Goal: Task Accomplishment & Management: Use online tool/utility

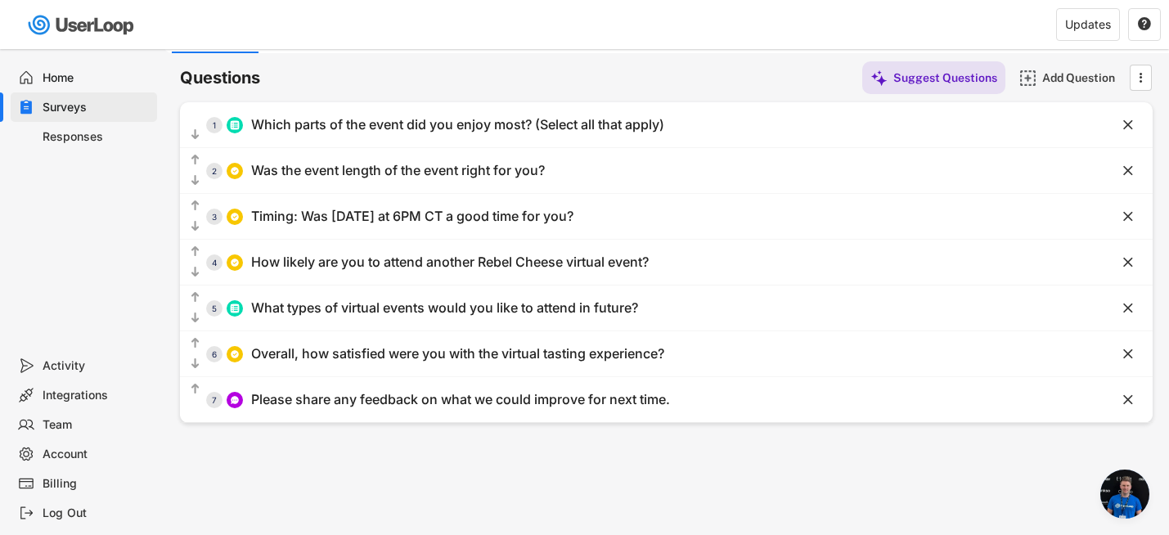
scroll to position [72, 0]
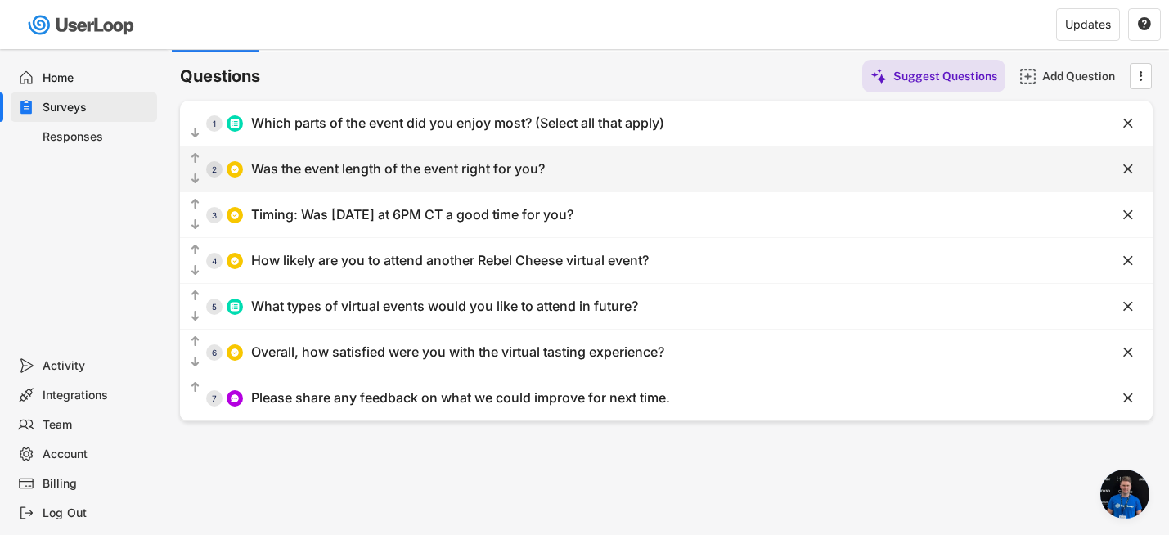
click at [301, 179] on div "  2 Was the event length of the event right for you?" at bounding box center [625, 168] width 891 height 37
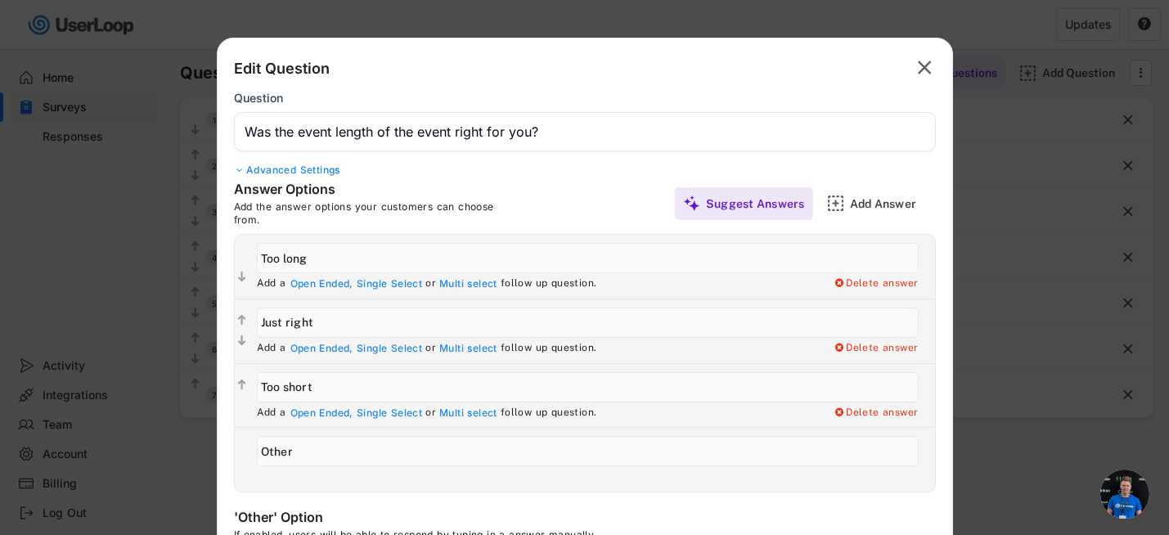
scroll to position [73, 0]
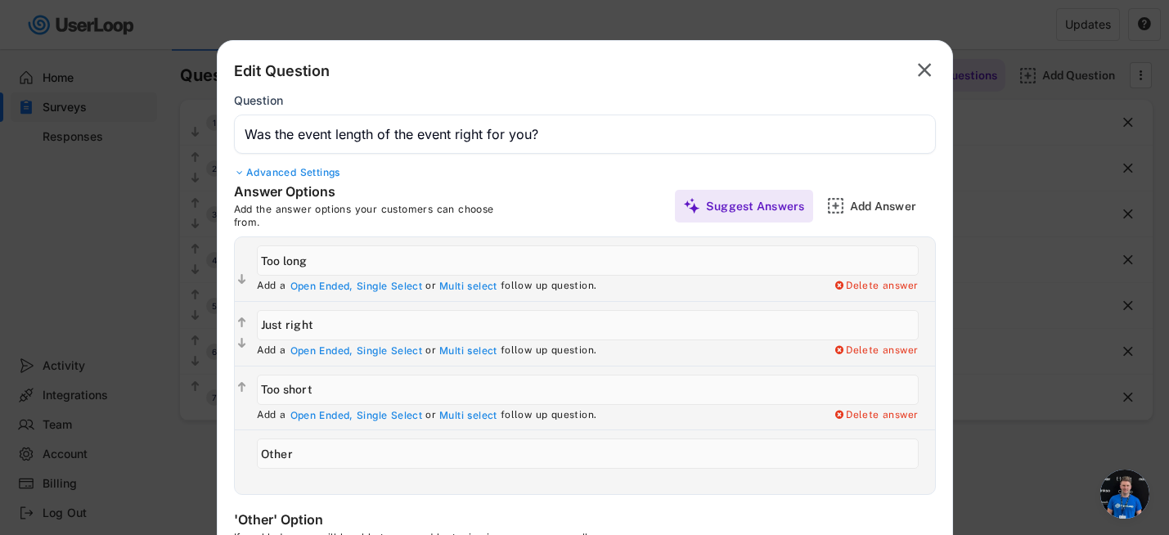
click at [927, 70] on text "" at bounding box center [925, 70] width 14 height 24
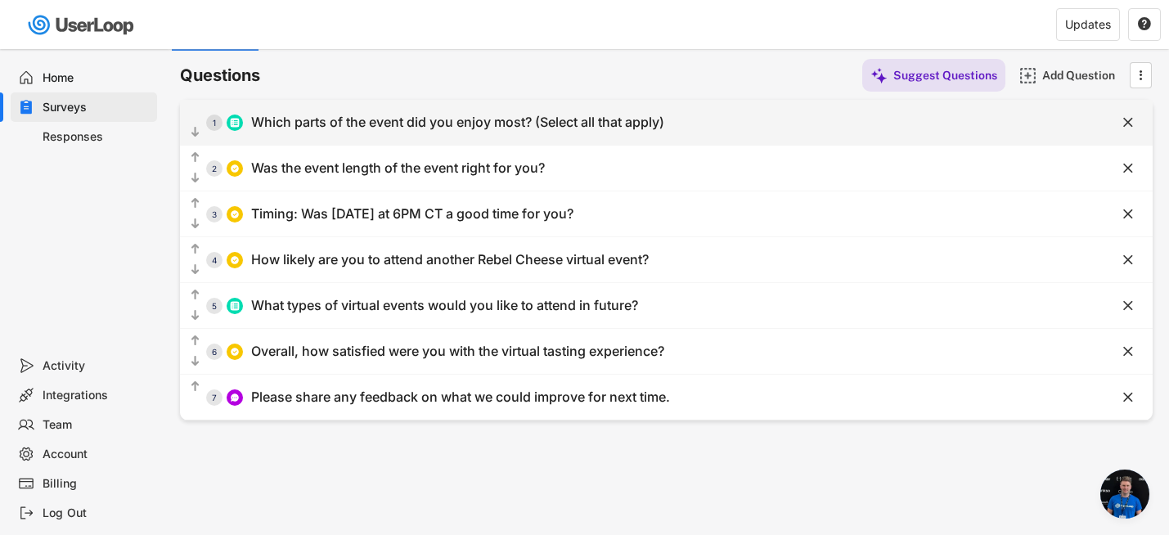
click at [323, 127] on div "Which parts of the event did you enjoy most? (Select all that apply)" at bounding box center [457, 122] width 413 height 17
type input "Which parts of the event did you enjoy most? (Select all that apply)"
type input "Cheese-by-cheese guided tasting"
type input "Learning about the company story"
type input "Hearing about the cheesemaking process"
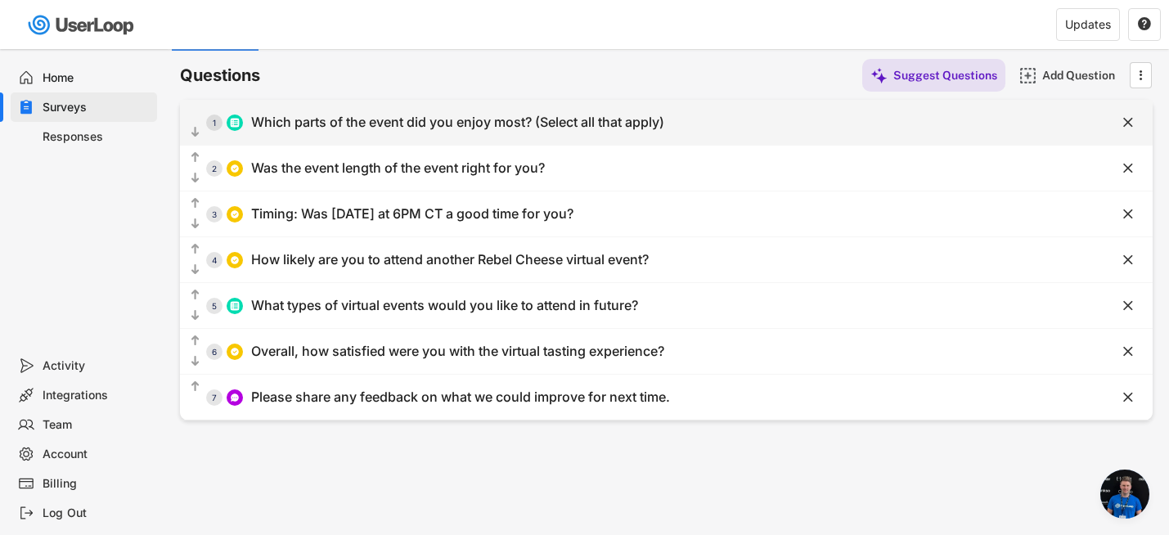
type input "Learning about pairings"
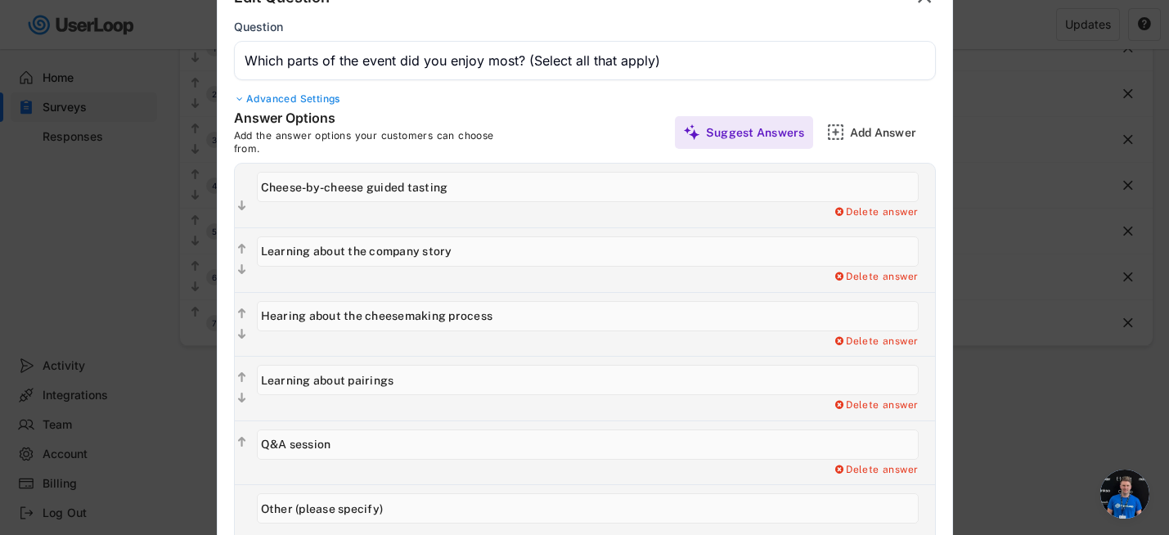
scroll to position [0, 0]
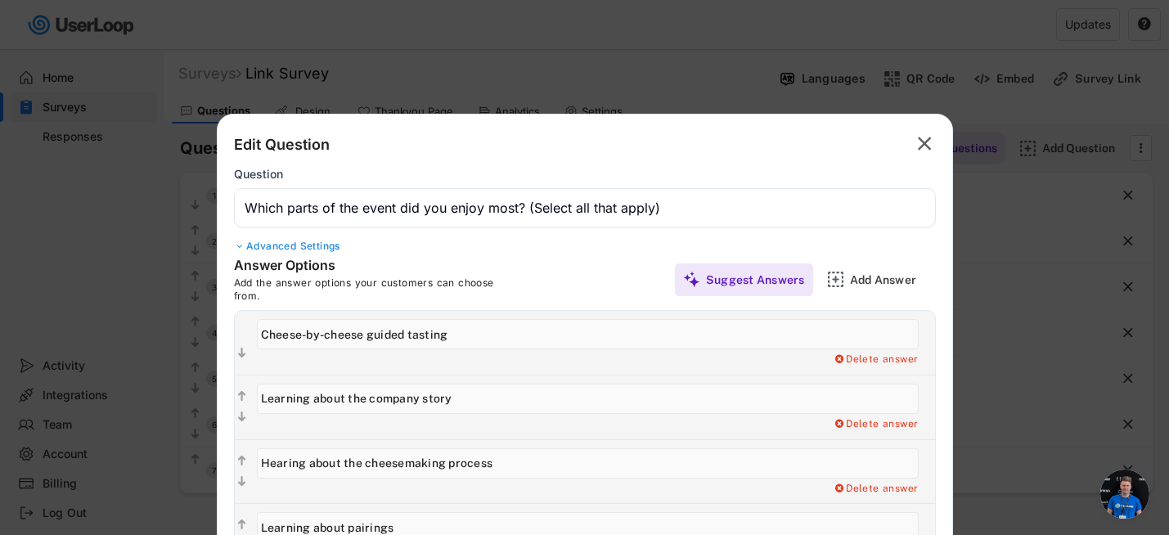
click at [923, 142] on text "" at bounding box center [925, 144] width 14 height 24
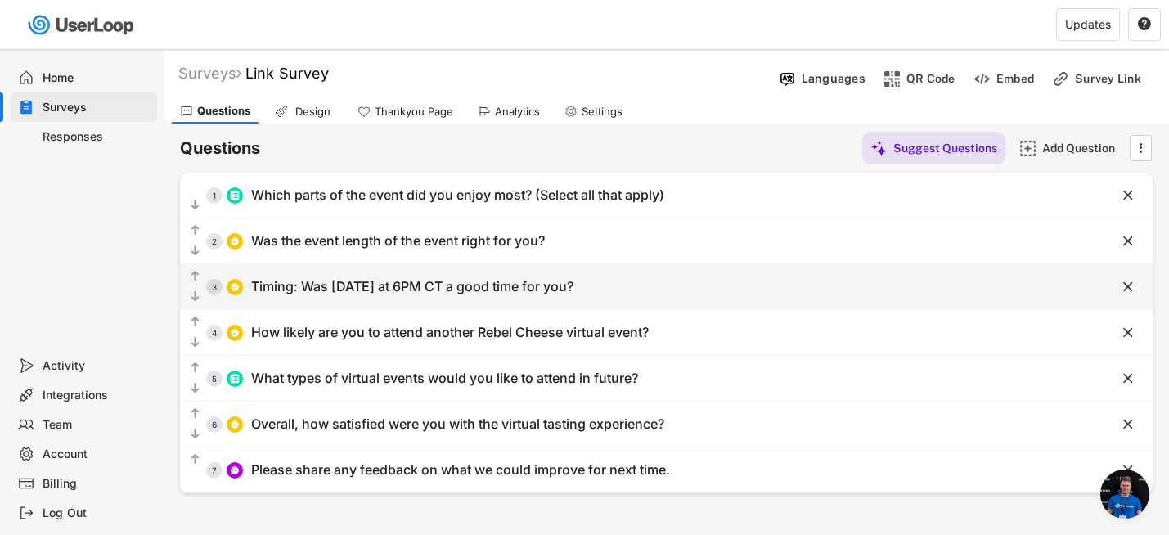
click at [294, 282] on div "Timing: Was Saturday at 6PM CT a good time for you?" at bounding box center [412, 286] width 322 height 17
type input "Timing: Was Saturday at 6PM CT a good time for you?"
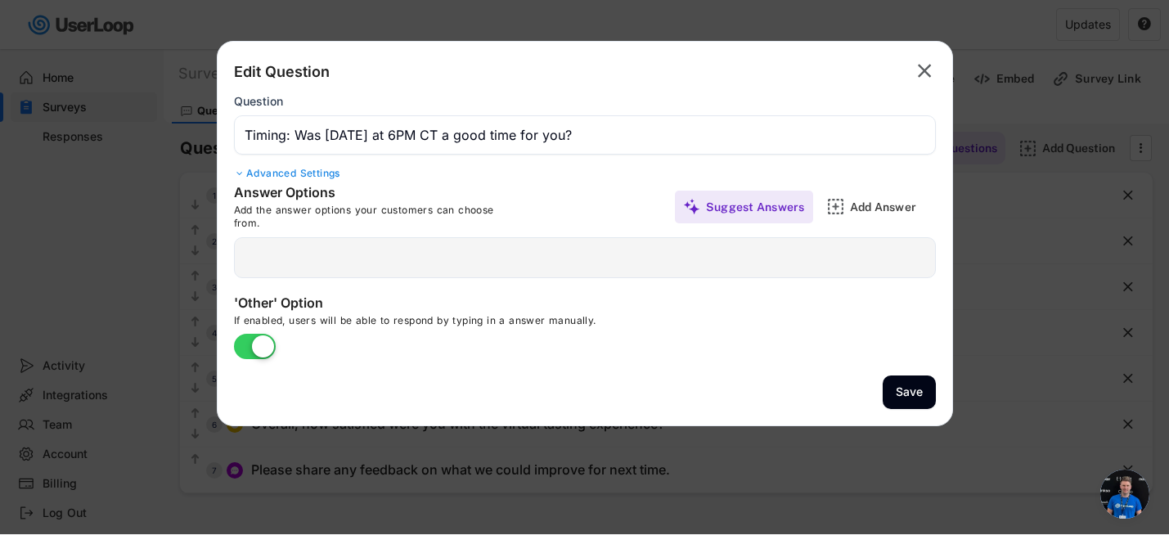
type input "Yes, it was perfect."
type input "Earlier in the day would be better."
type input "Not ideal, weekend evenings are usually busy for me."
type input "I would have preferred Sunday night."
type input "No, weekday evenings work better for me."
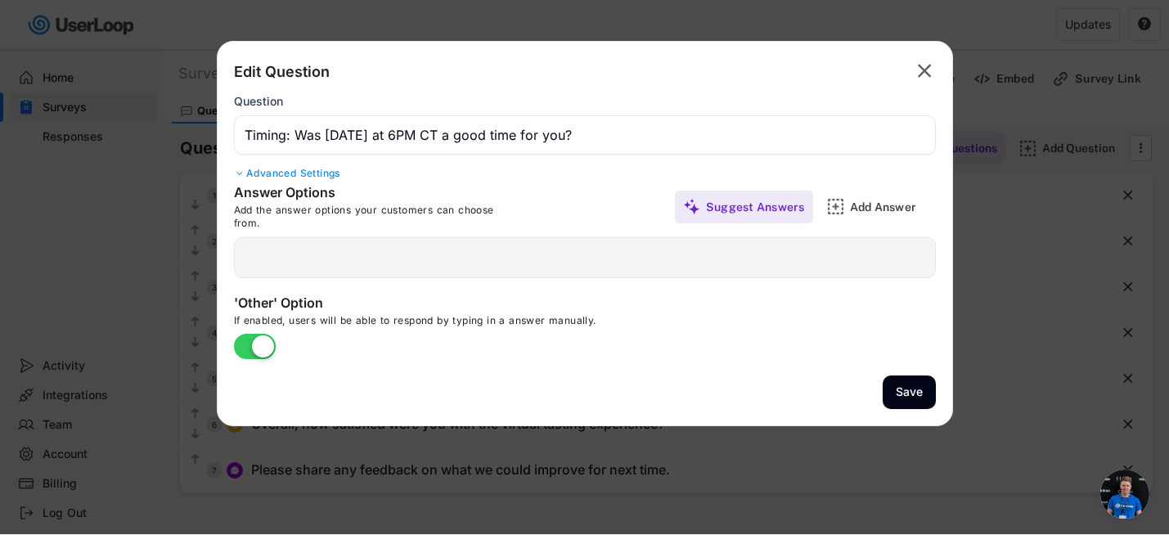
type input "Other (please specify your time and weekend/weekday preference)"
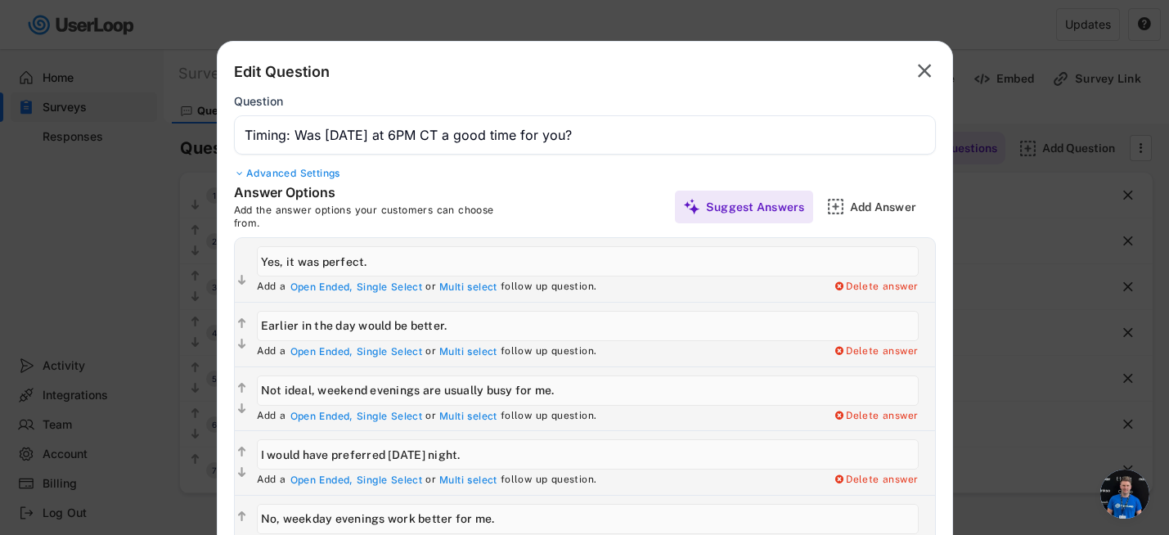
click at [922, 79] on text "" at bounding box center [925, 71] width 14 height 24
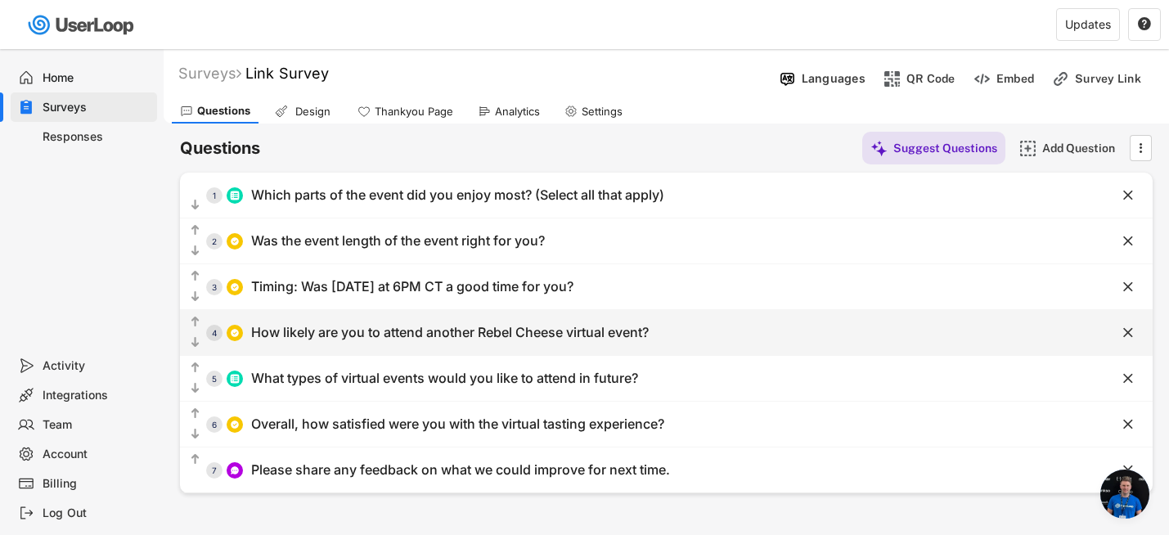
click at [296, 335] on div "How likely are you to attend another Rebel Cheese virtual event?" at bounding box center [449, 332] width 397 height 17
type input "How likely are you to attend another Rebel Cheese virtual event?"
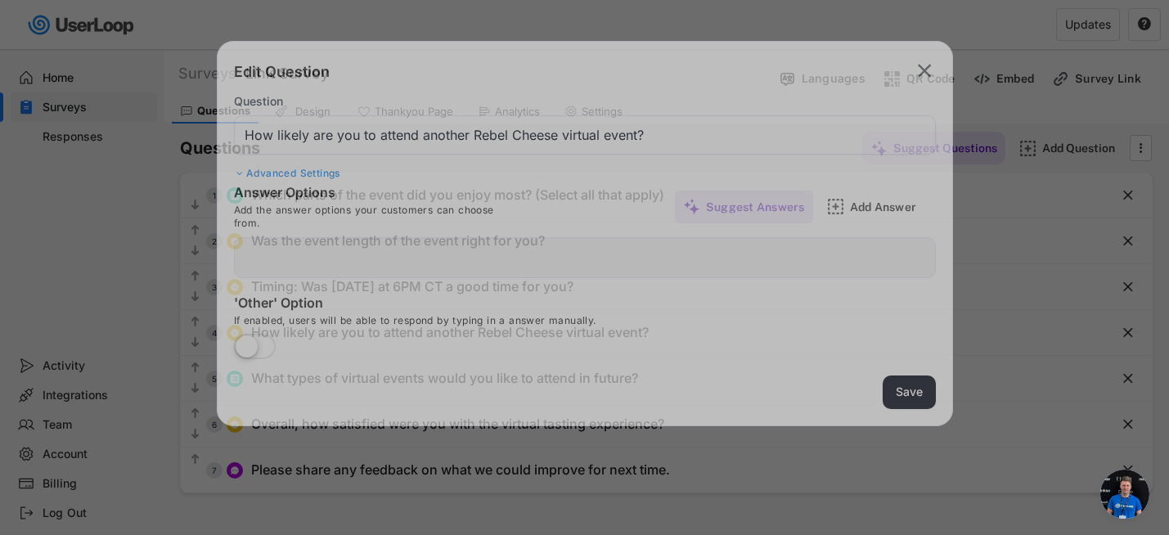
type input "Very likely"
type input "Neutral"
type input "Very unlikely"
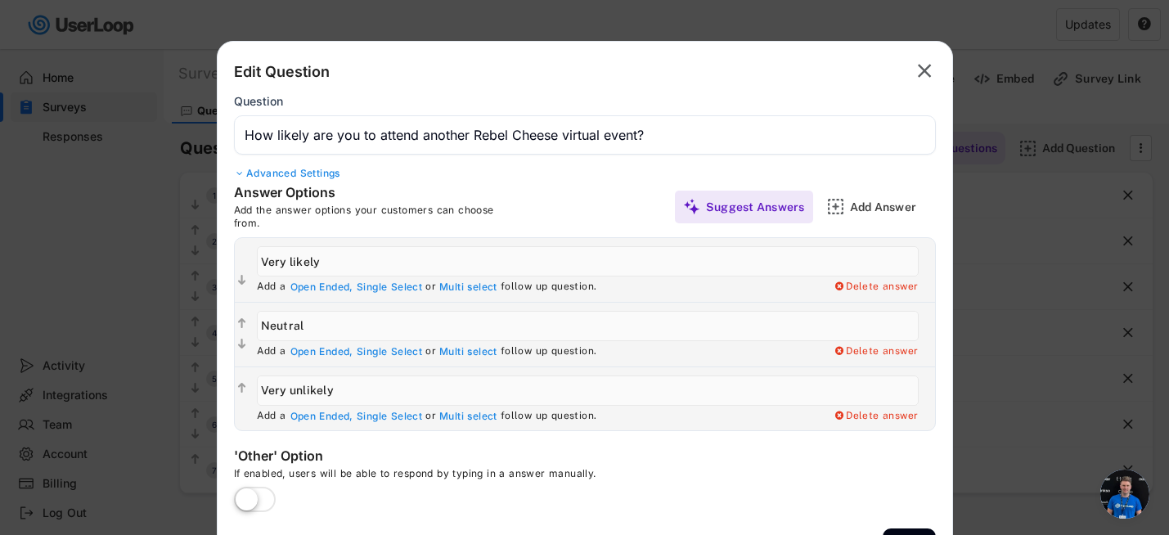
click at [922, 71] on text "" at bounding box center [925, 71] width 14 height 24
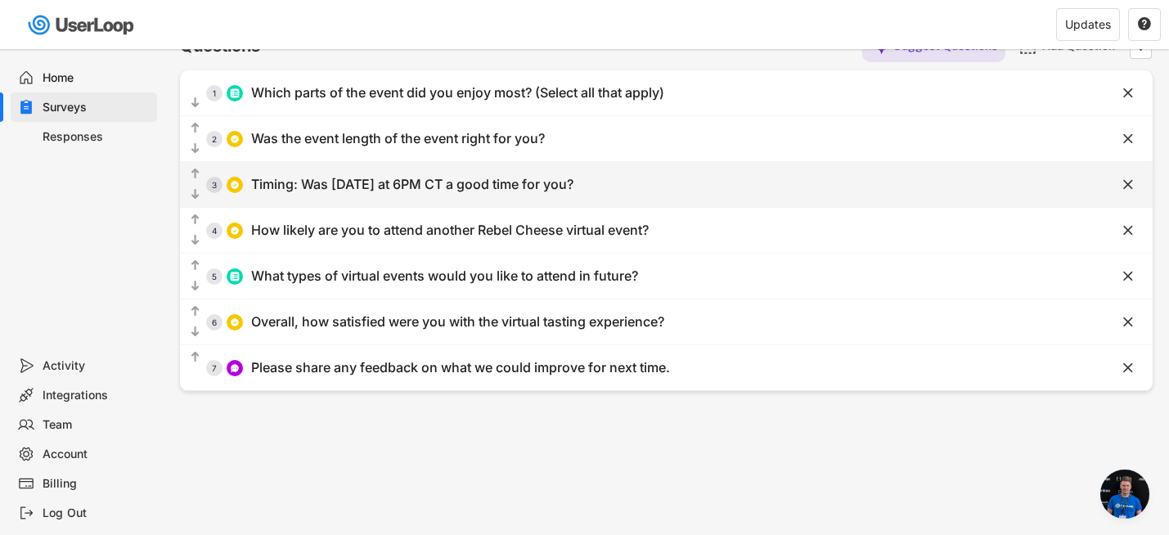
scroll to position [108, 0]
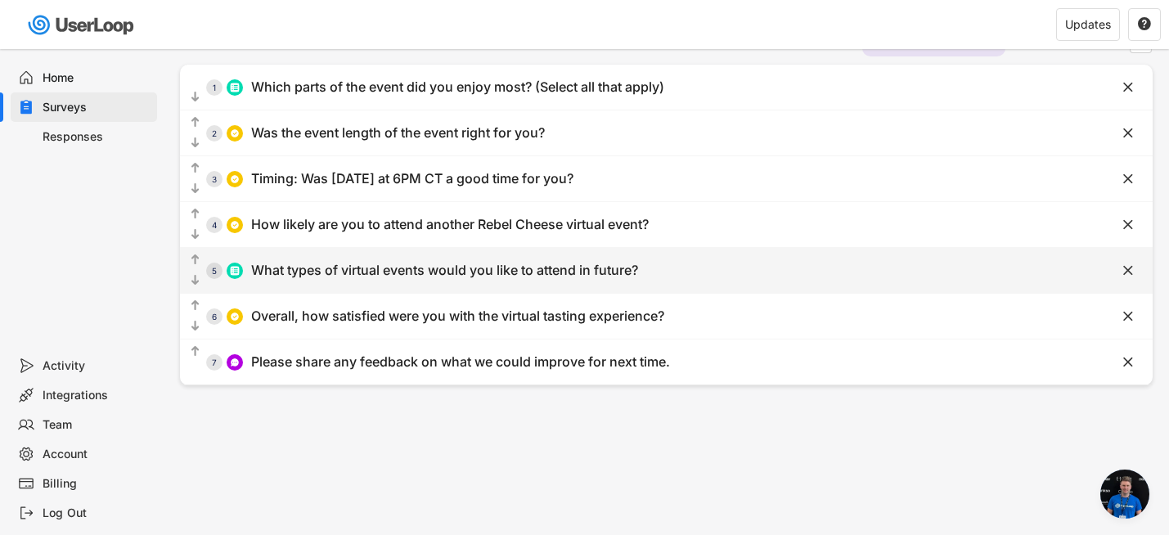
click at [366, 285] on div "  5 What types of virtual events would you like to attend in future?" at bounding box center [625, 270] width 891 height 37
type input "What types of virtual events would you like to attend in future?"
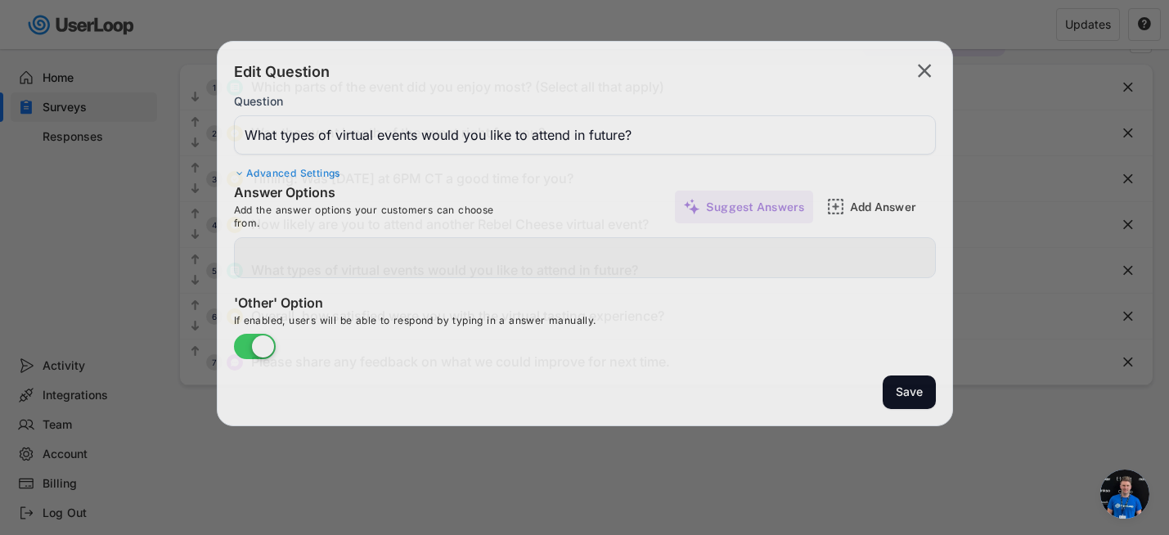
type input "Cheese tasting events, tasting specific cheeses"
type input "Wine and cheese pairing nights"
type input "Gourmet charcuterie board workshops"
type input "Vegan cooking workshops"
type input "Meet the expert sessions (our cheesemakers, guest cheese mongers, sommeliers)"
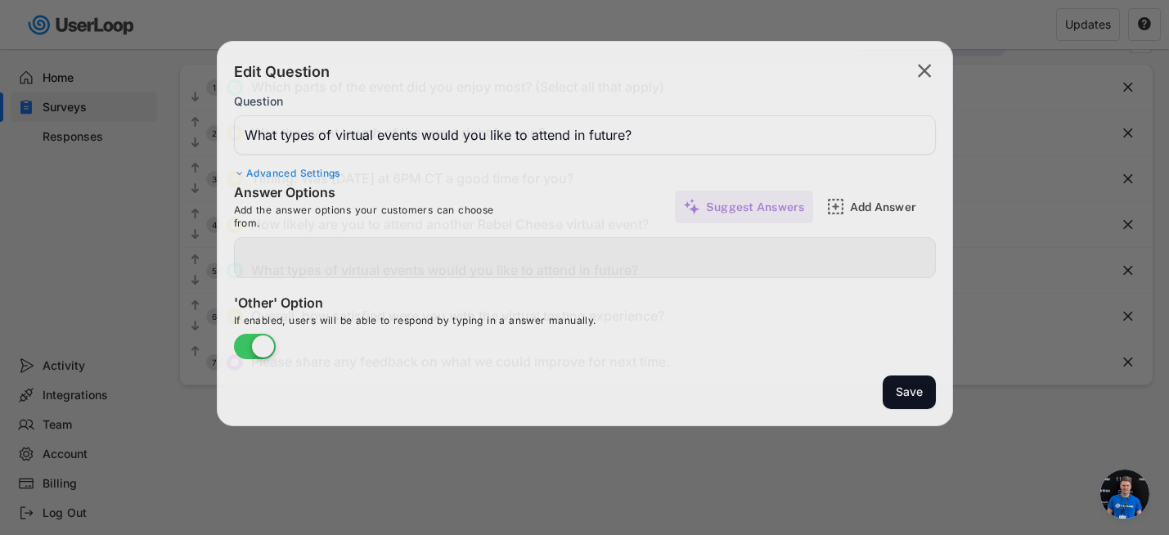
type input "Other – let us know what type of virtual event you'd be excited to attend!"
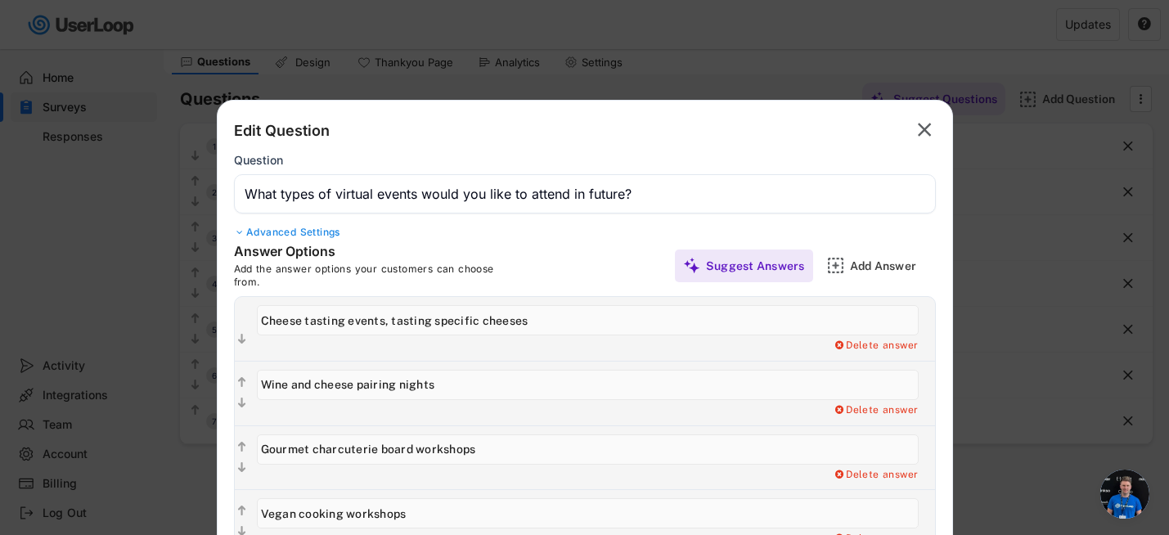
scroll to position [39, 0]
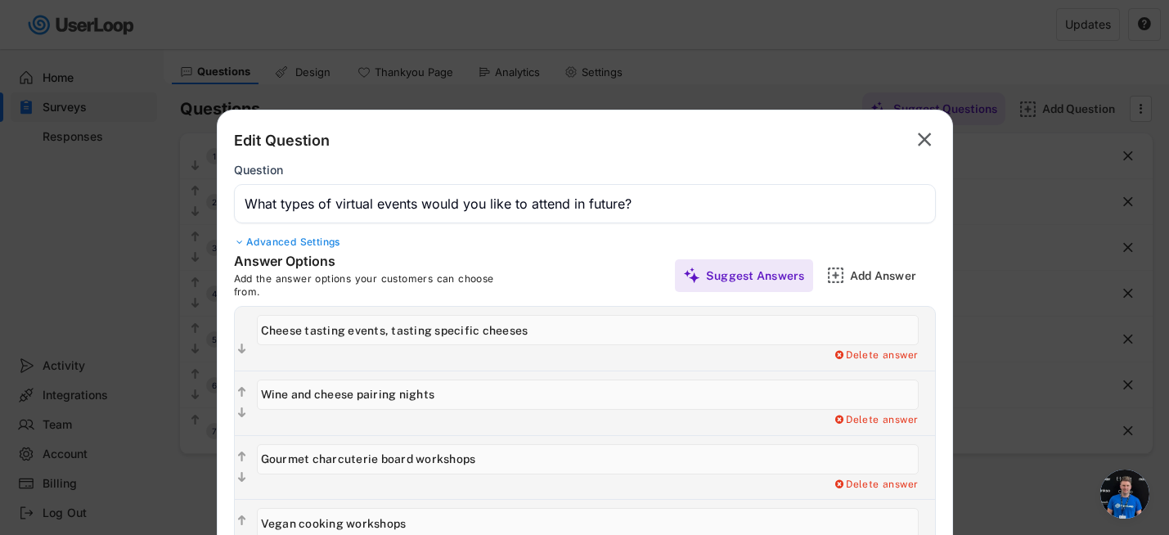
click at [926, 137] on text "" at bounding box center [925, 140] width 14 height 24
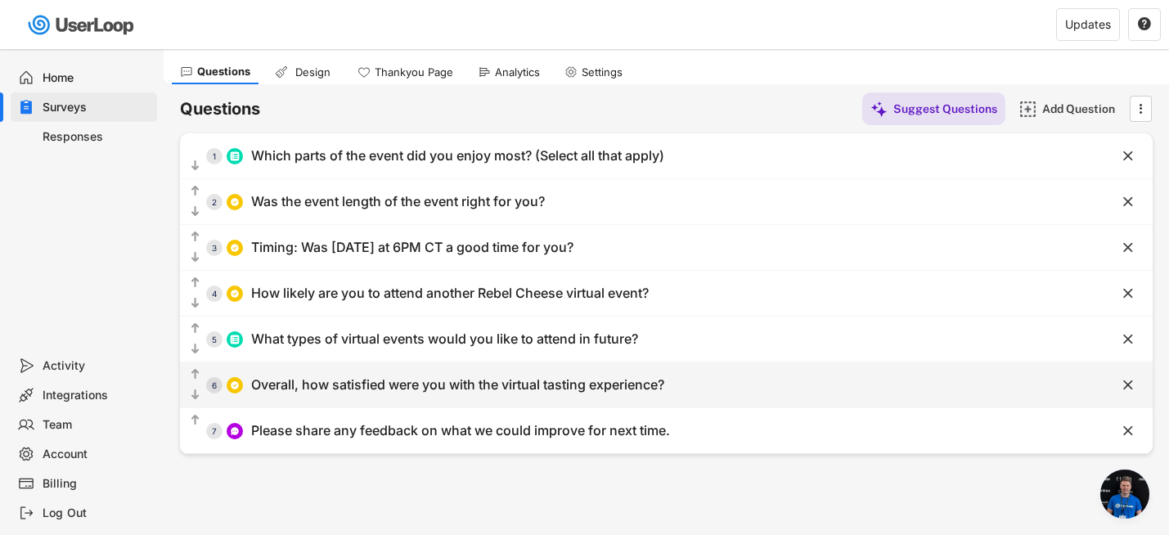
click at [278, 384] on div "Overall, how satisfied were you with the virtual tasting experience?" at bounding box center [457, 384] width 413 height 17
type input "Overall, how satisfied were you with the virtual tasting experience?"
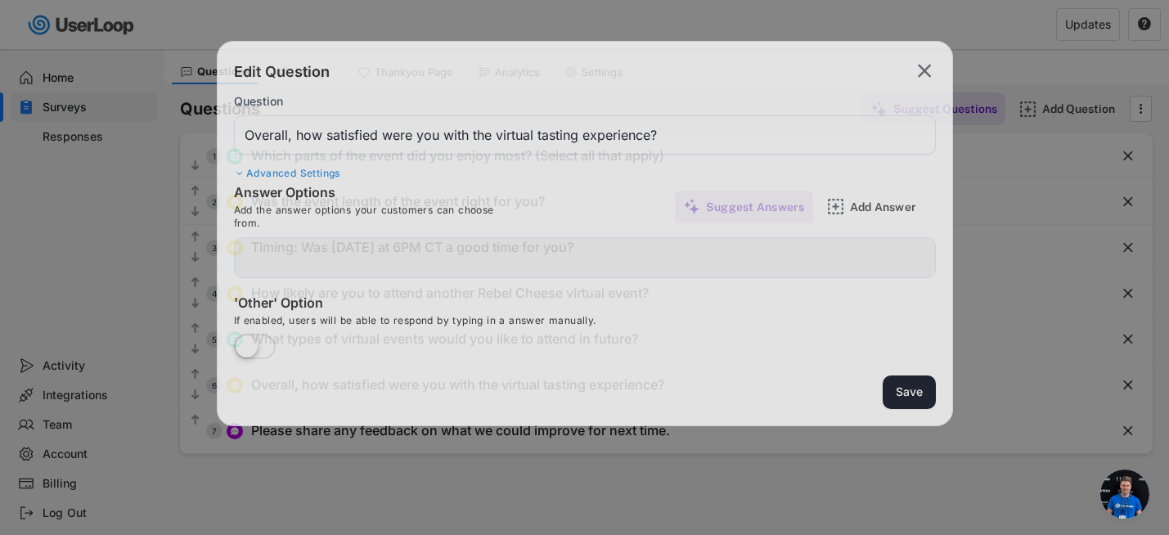
type input "Very satisfied"
type input "Satisfied"
type input "Neutral"
type input "Dissatisfied"
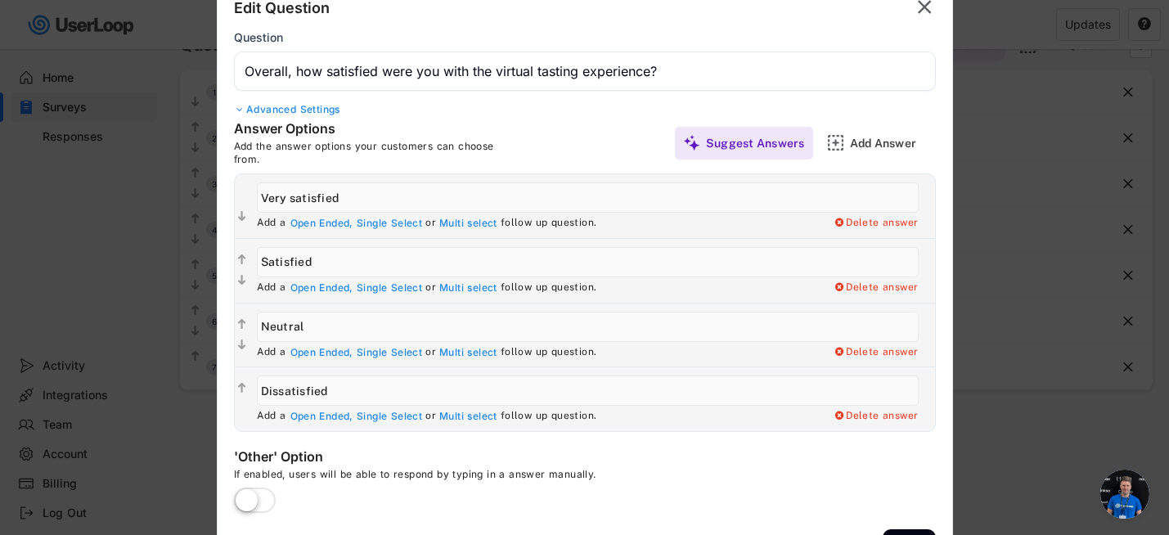
scroll to position [102, 0]
click at [922, 16] on text "" at bounding box center [925, 8] width 14 height 24
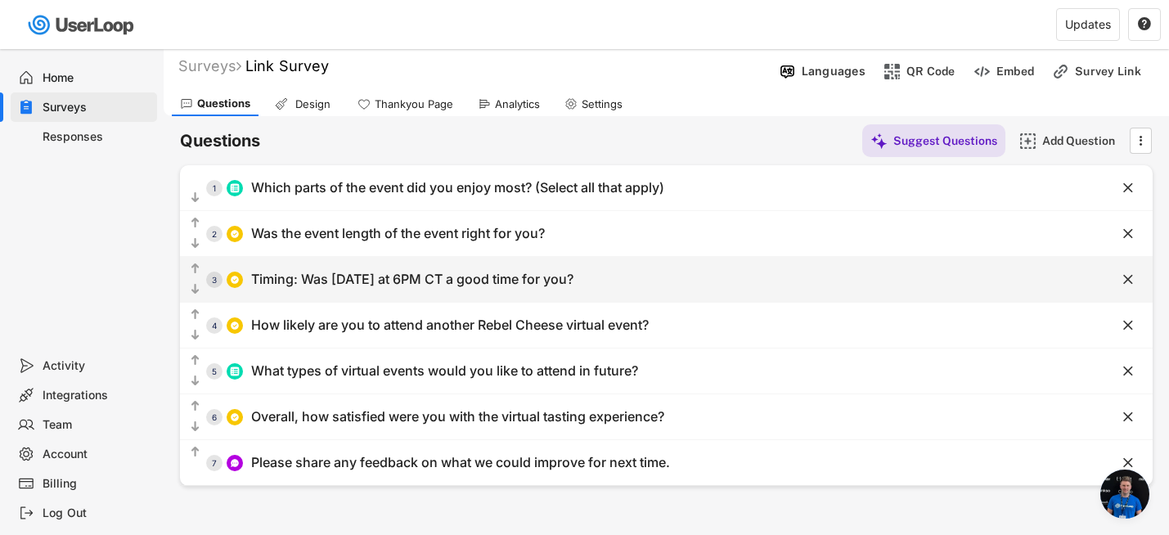
scroll to position [0, 0]
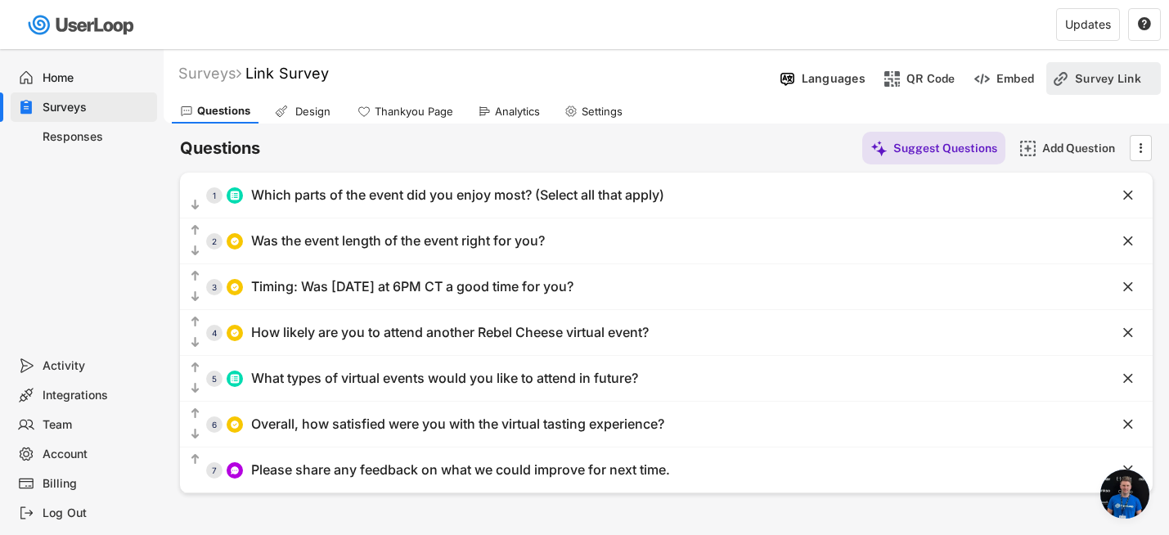
click at [1066, 83] on img at bounding box center [1060, 78] width 17 height 17
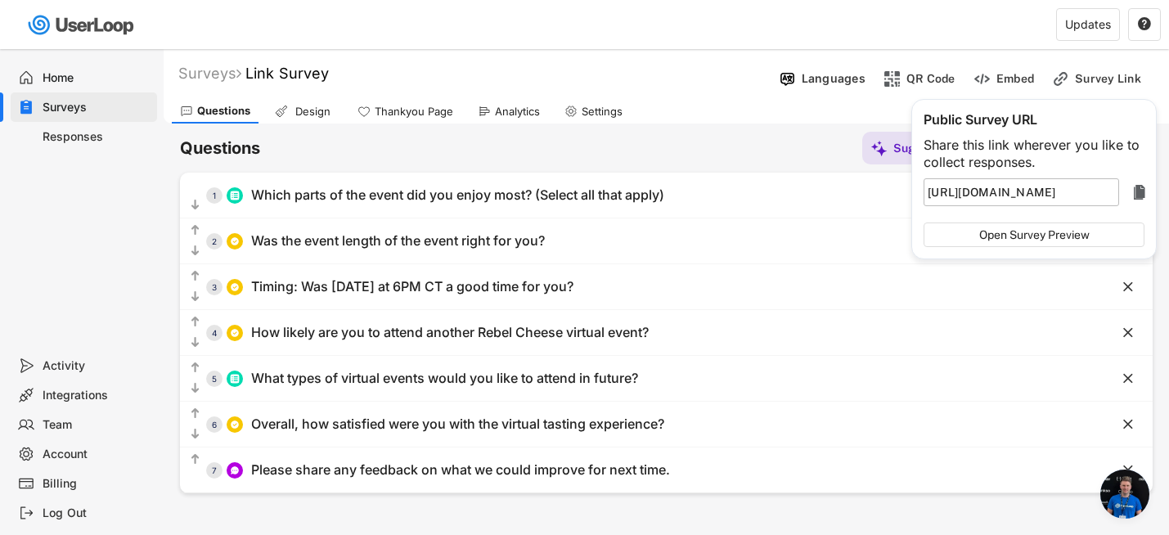
click at [1138, 191] on text "" at bounding box center [1139, 192] width 11 height 20
click at [688, 81] on div "Surveys Link Survey" at bounding box center [468, 73] width 609 height 19
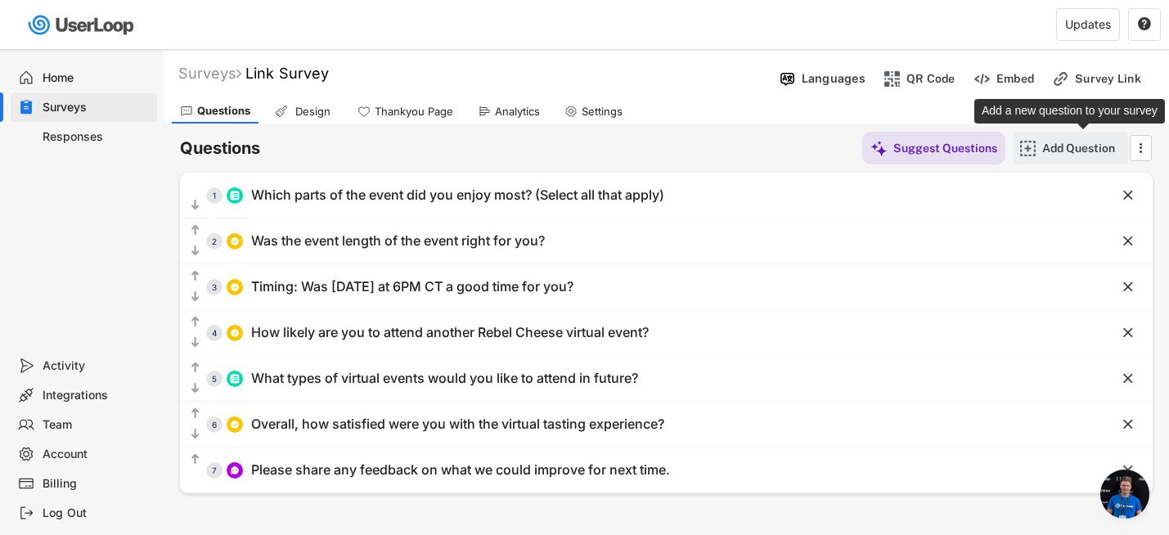
click at [1053, 146] on div "Add Question" at bounding box center [1083, 148] width 82 height 15
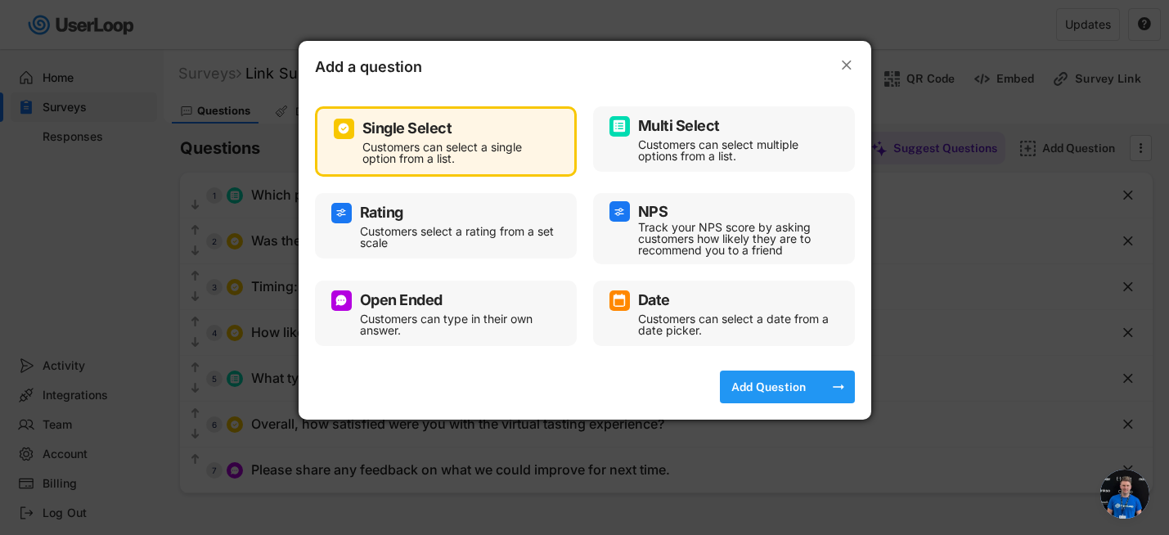
click at [761, 390] on div "Add Question" at bounding box center [769, 386] width 82 height 15
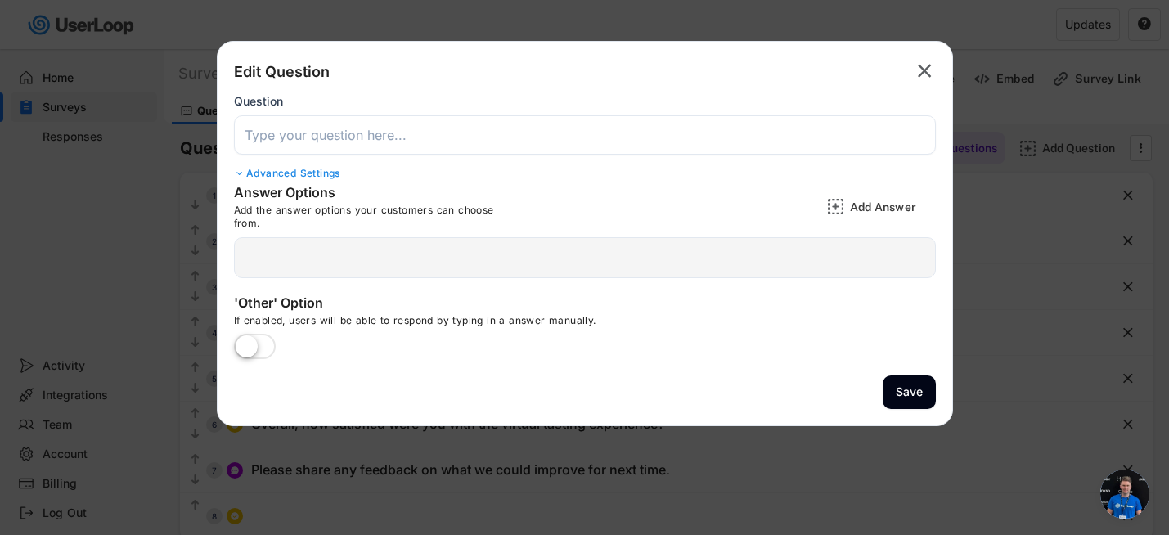
click at [456, 136] on input "input" at bounding box center [585, 134] width 702 height 39
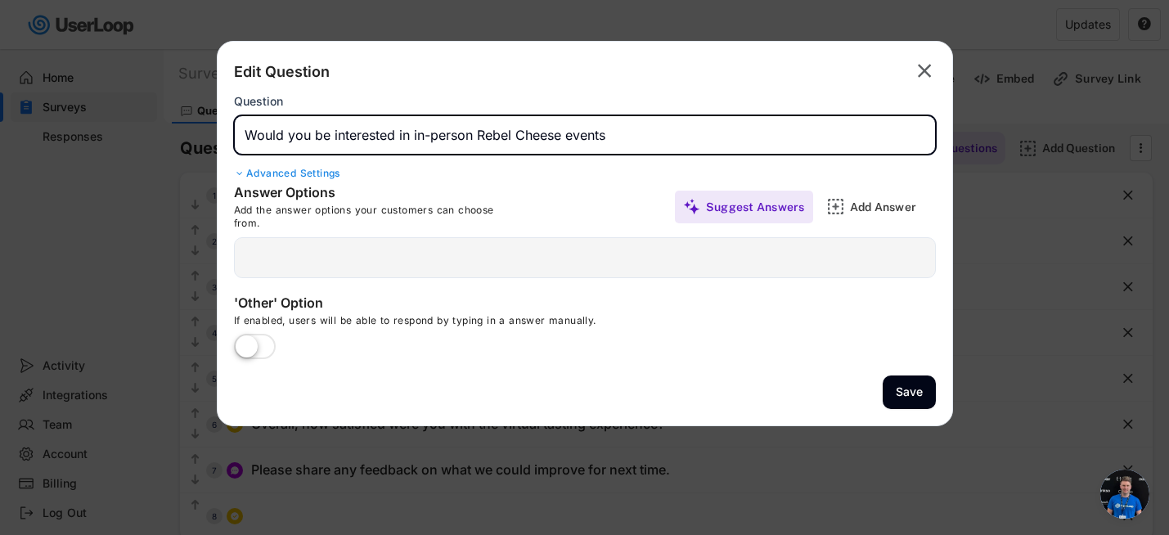
click at [409, 138] on input "input" at bounding box center [585, 134] width 702 height 39
click at [727, 135] on input "input" at bounding box center [585, 134] width 702 height 39
type input "Would you be interested in participating in-person Rebel Cheese events?"
click at [276, 268] on div at bounding box center [585, 257] width 702 height 41
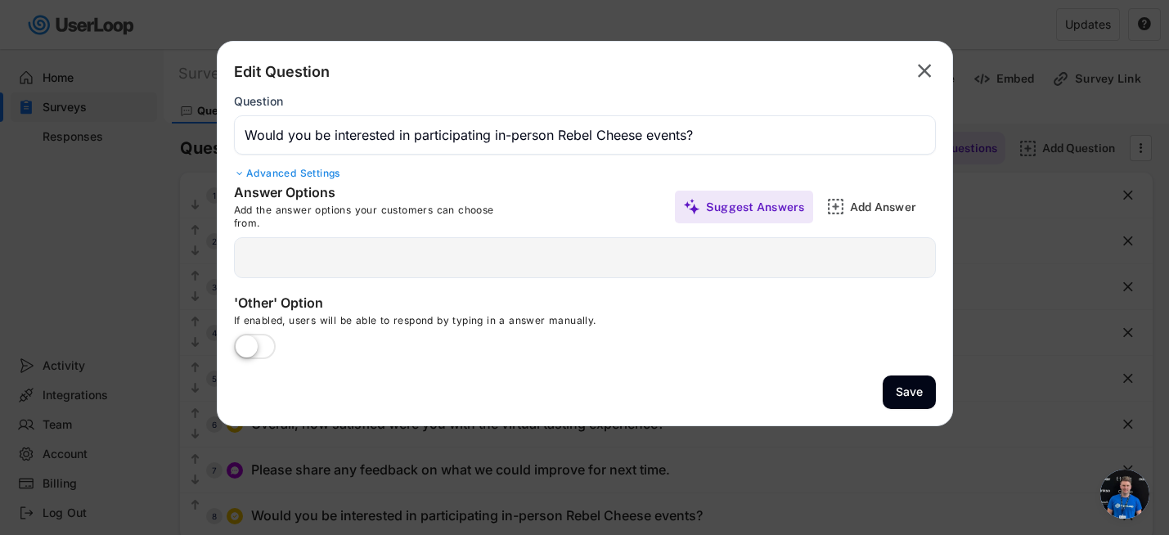
click at [311, 176] on div "Advanced Settings" at bounding box center [585, 173] width 702 height 13
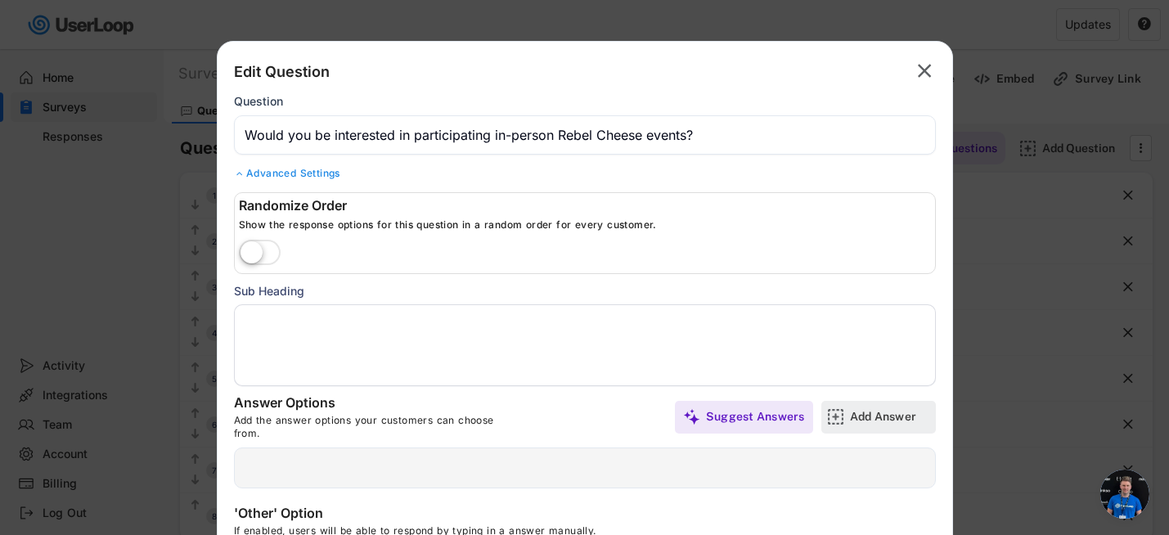
click at [843, 420] on img at bounding box center [835, 416] width 17 height 17
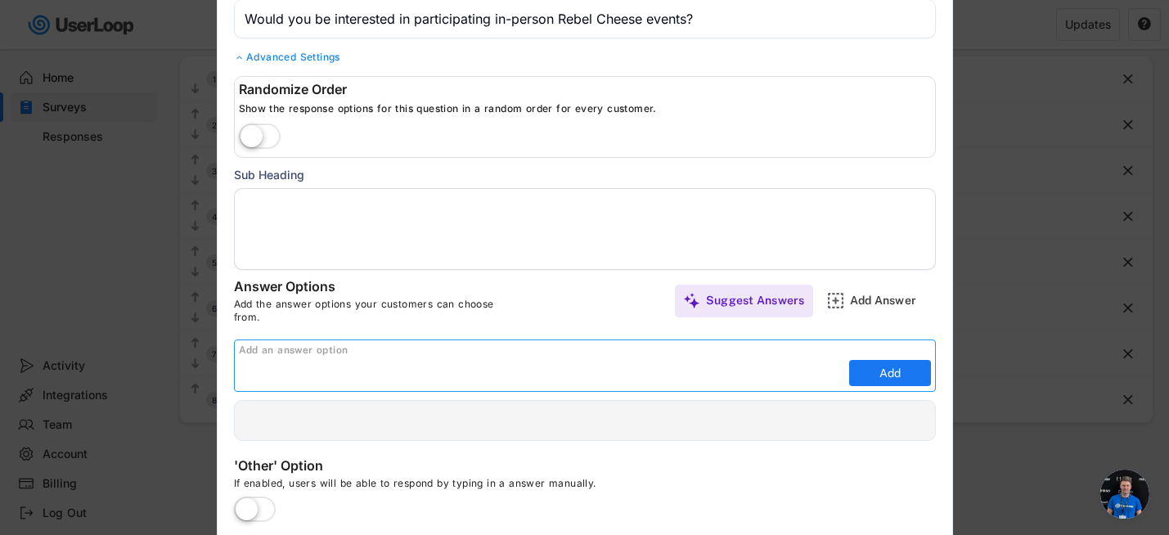
scroll to position [120, 0]
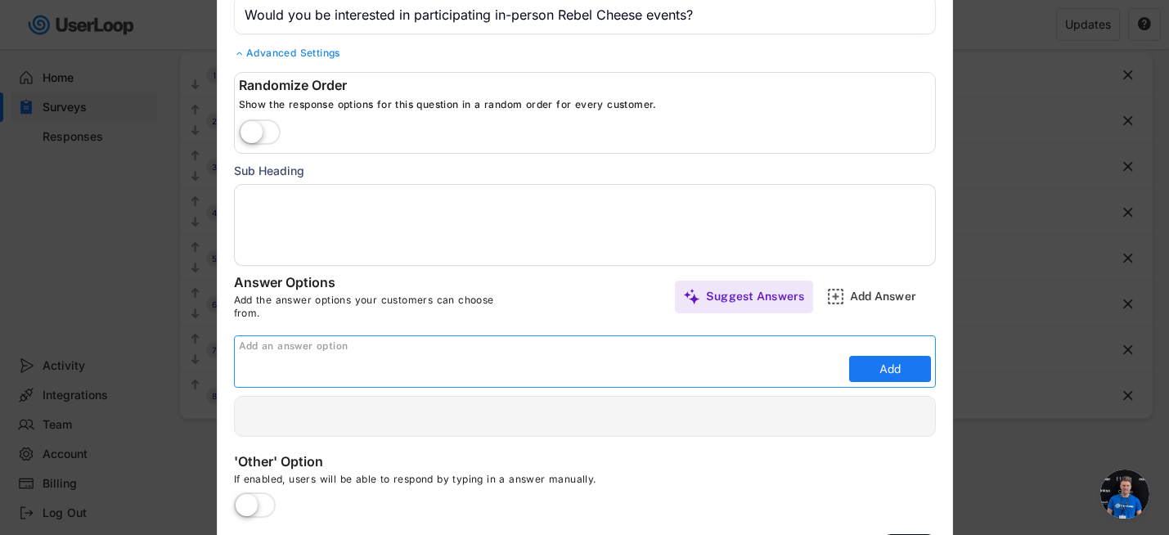
click at [482, 355] on div "Add an answer option Add" at bounding box center [585, 361] width 702 height 52
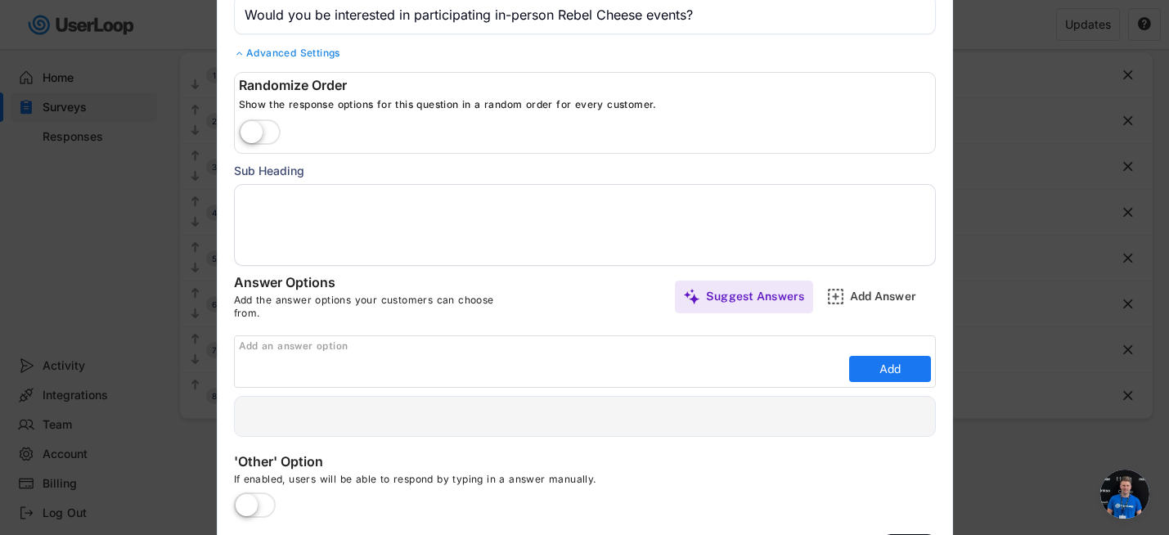
click at [352, 380] on input "input" at bounding box center [542, 369] width 606 height 25
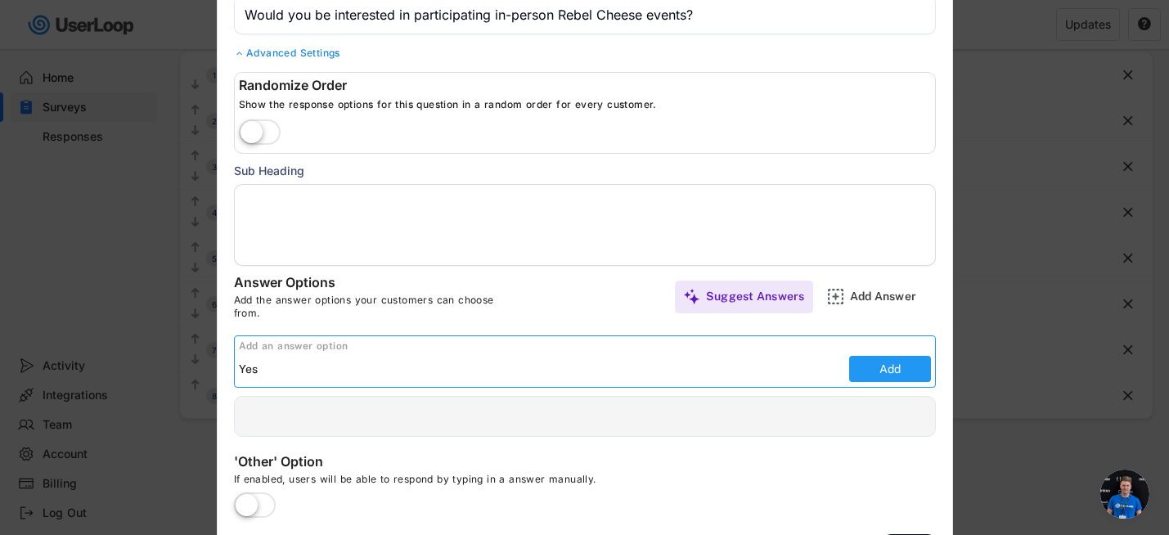
type input "Yes"
click at [913, 361] on button "Add" at bounding box center [890, 369] width 82 height 26
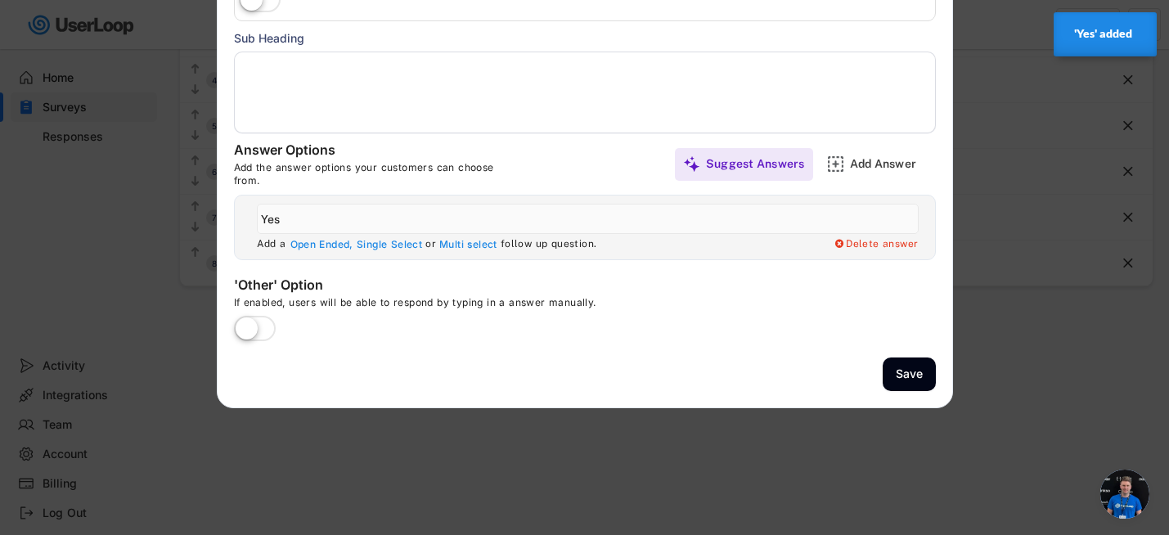
scroll to position [255, 0]
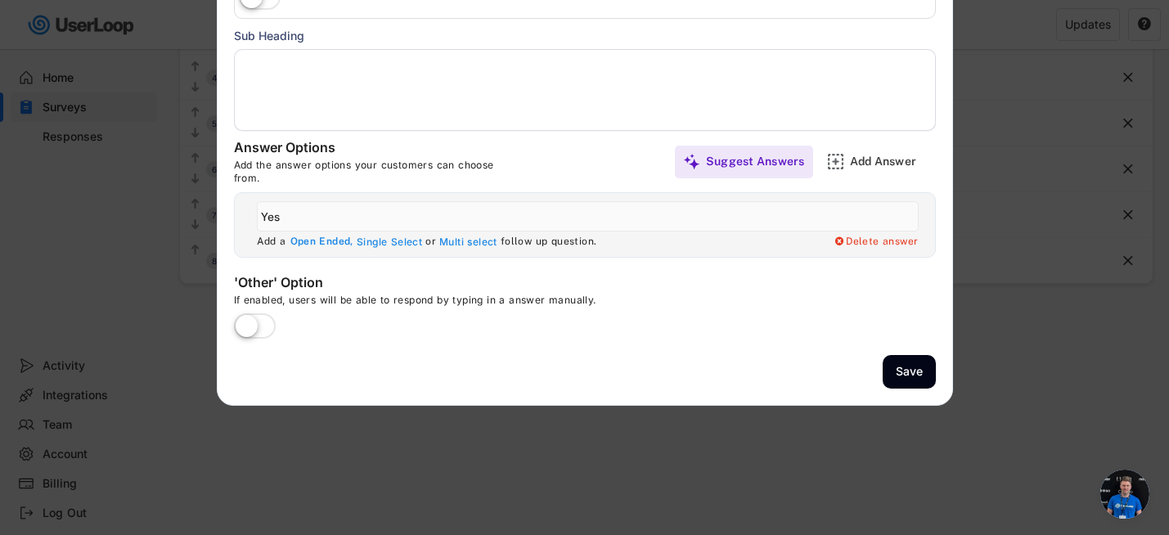
click at [321, 242] on div "Open Ended," at bounding box center [321, 242] width 63 height 13
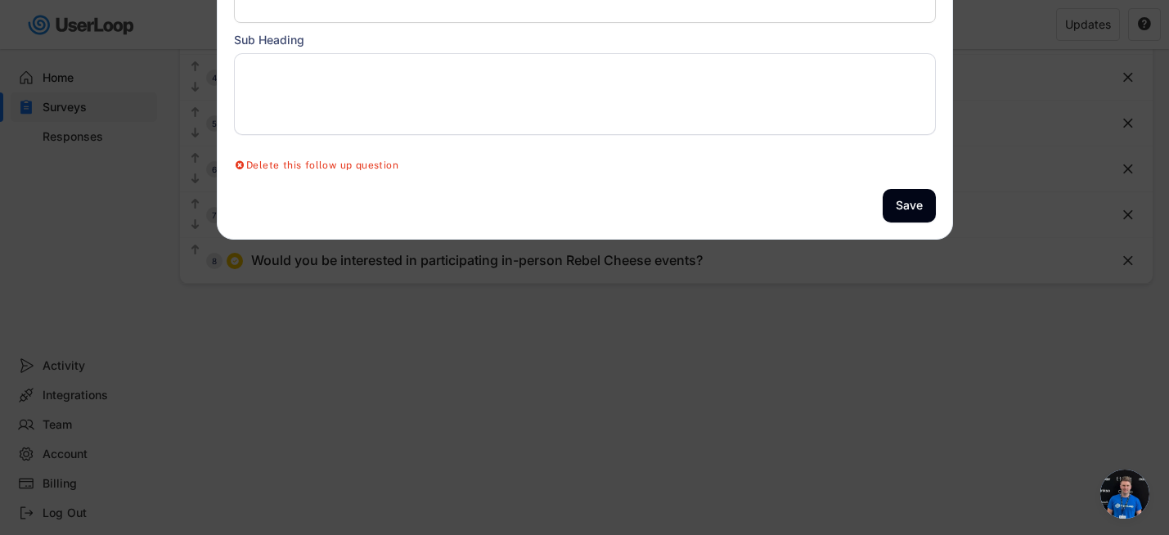
click at [459, 84] on textarea at bounding box center [585, 94] width 702 height 82
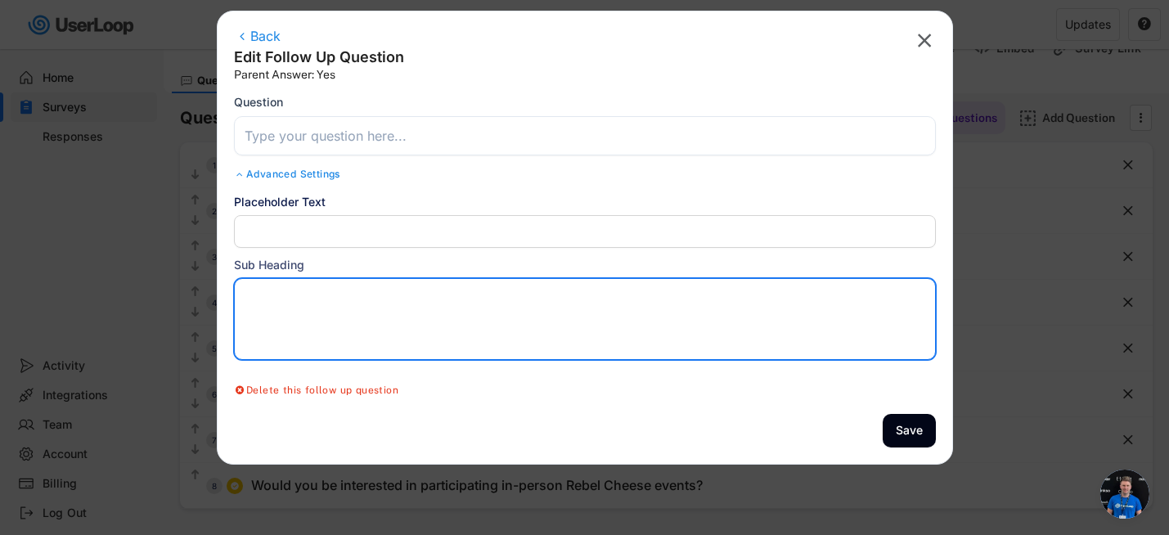
scroll to position [29, 0]
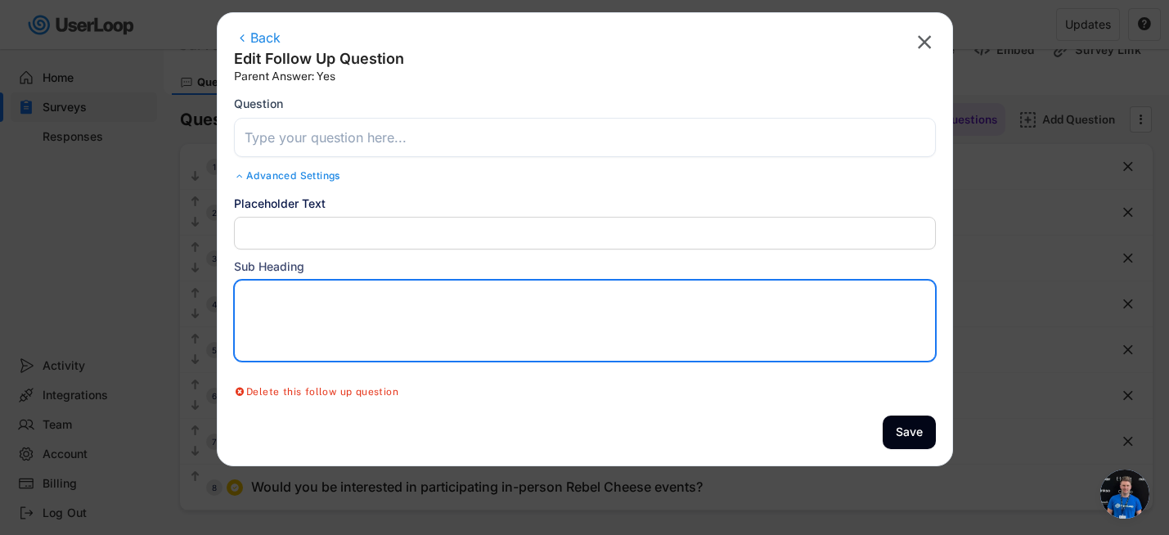
click at [439, 131] on input "input" at bounding box center [585, 137] width 702 height 39
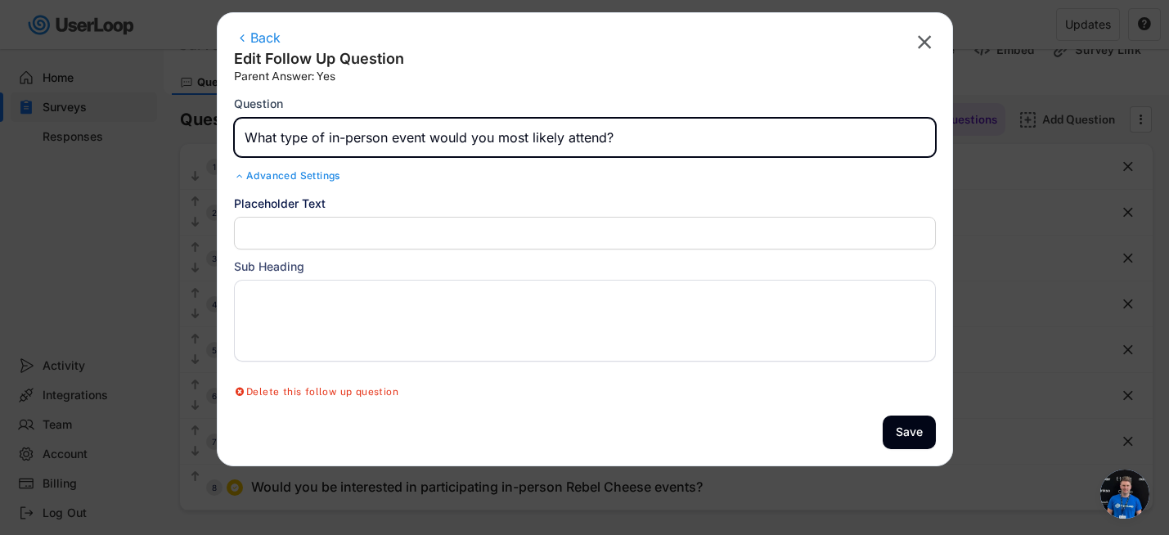
click at [469, 236] on input "input" at bounding box center [585, 233] width 702 height 33
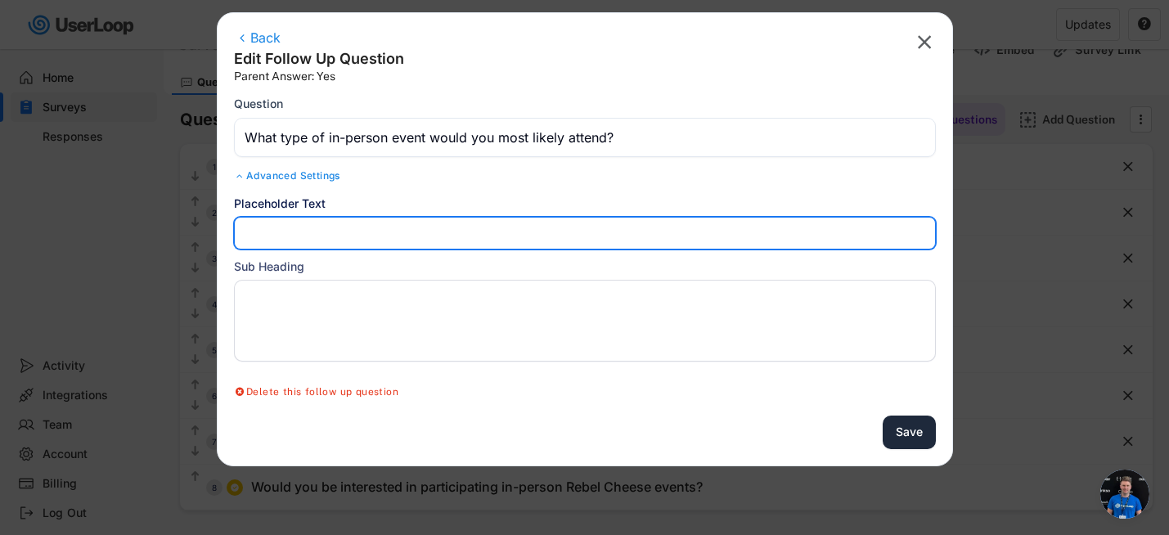
click at [908, 436] on button "Save" at bounding box center [908, 432] width 53 height 34
type input "Would you be interested in participating in-person Rebel Cheese events?"
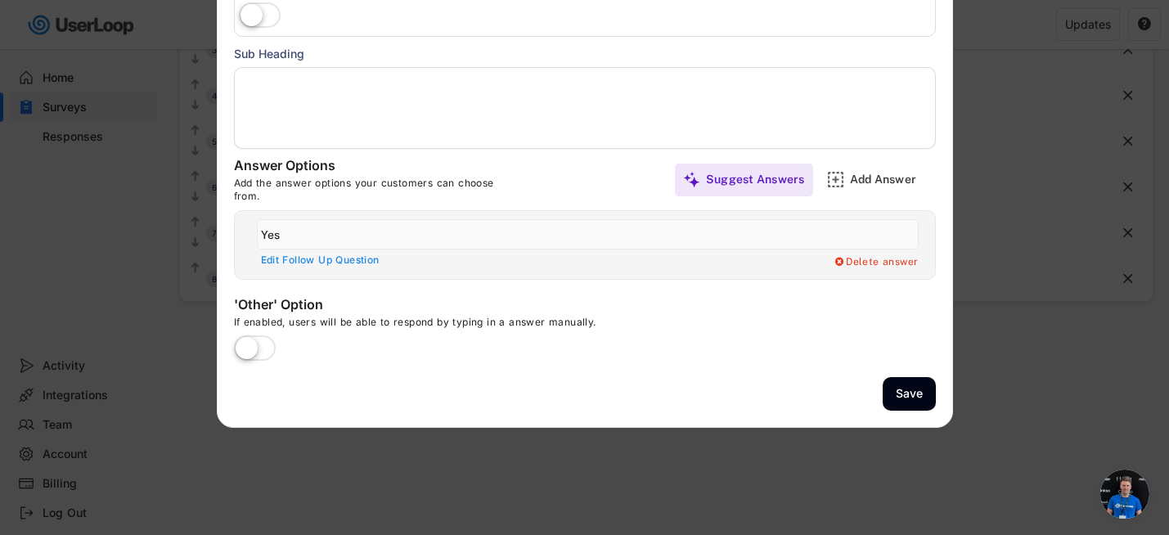
scroll to position [246, 0]
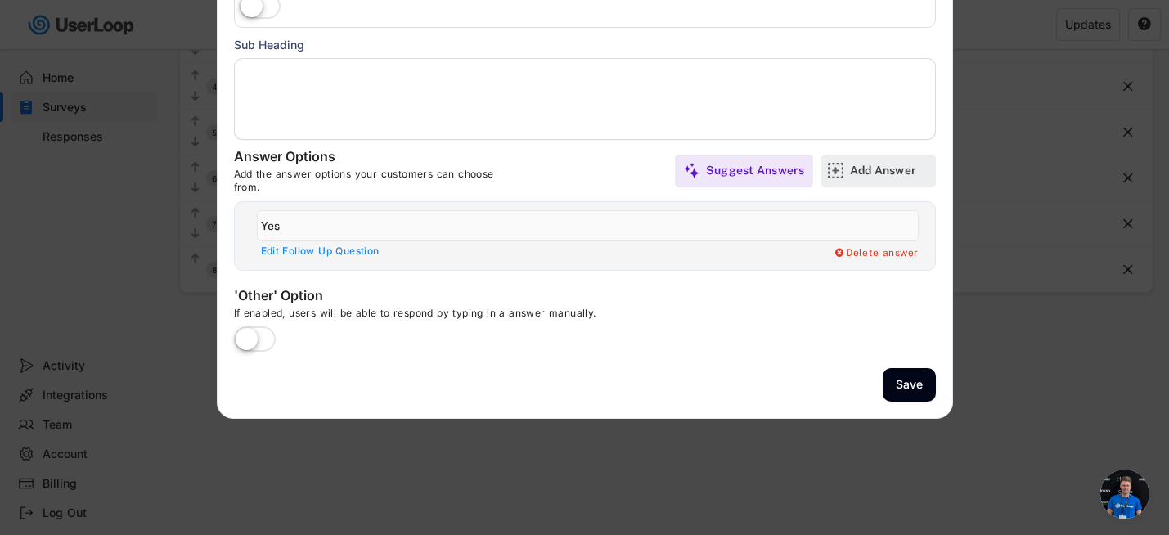
click at [882, 169] on div "Add Answer" at bounding box center [891, 170] width 82 height 15
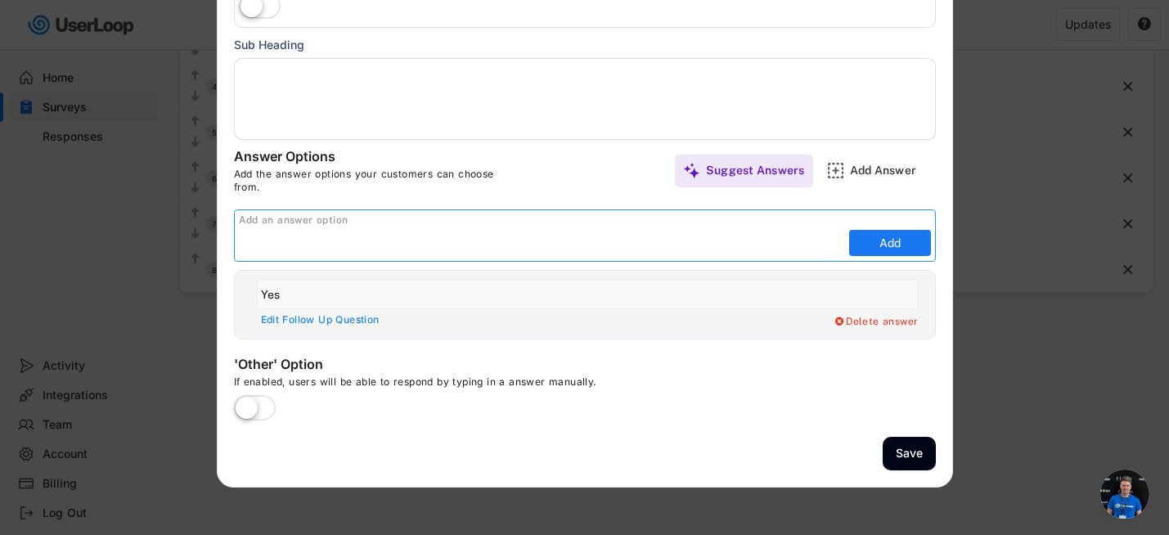
click at [556, 244] on input "input" at bounding box center [542, 243] width 606 height 25
type input "No"
click at [883, 238] on button "Add" at bounding box center [890, 243] width 82 height 26
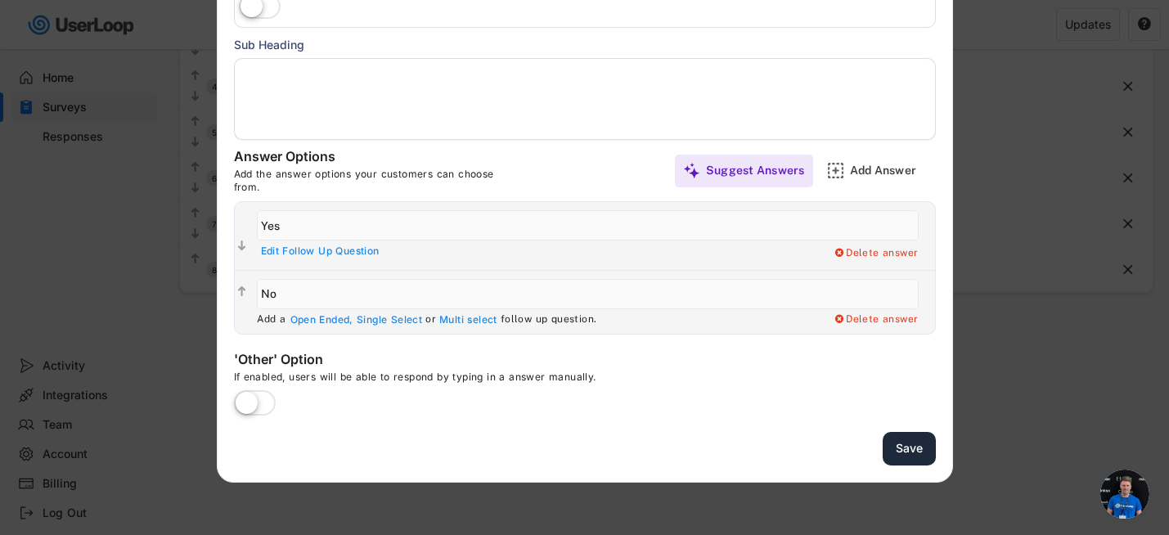
click at [909, 451] on button "Save" at bounding box center [908, 449] width 53 height 34
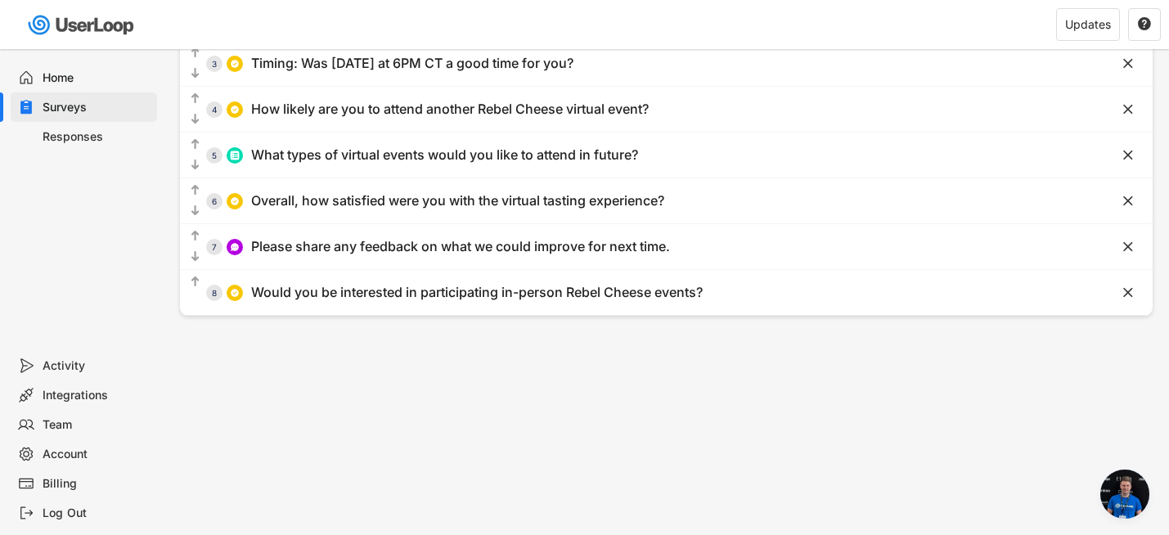
scroll to position [222, 0]
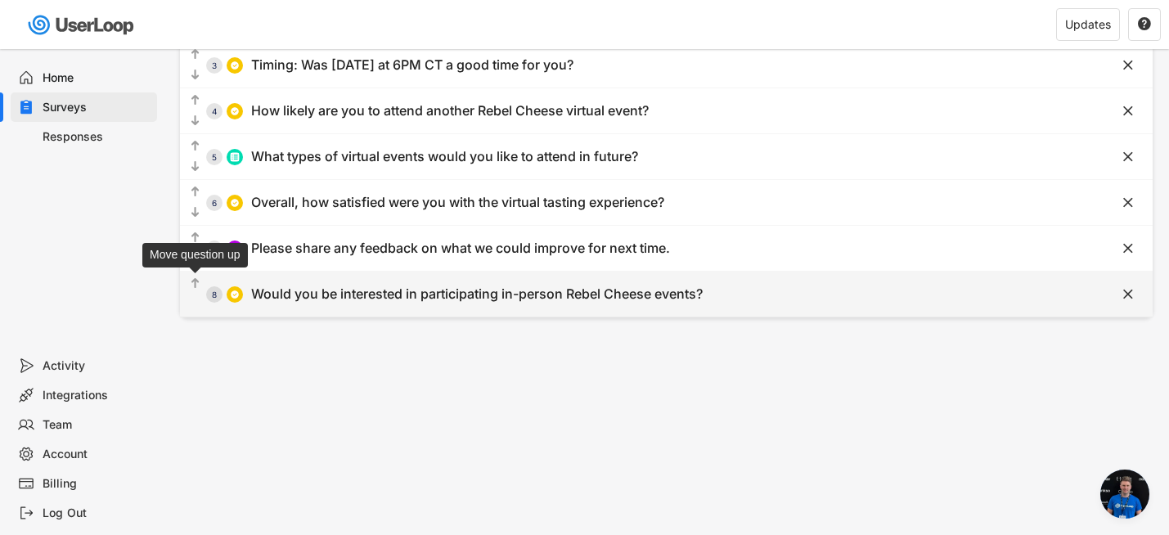
click at [194, 283] on text "" at bounding box center [195, 283] width 8 height 14
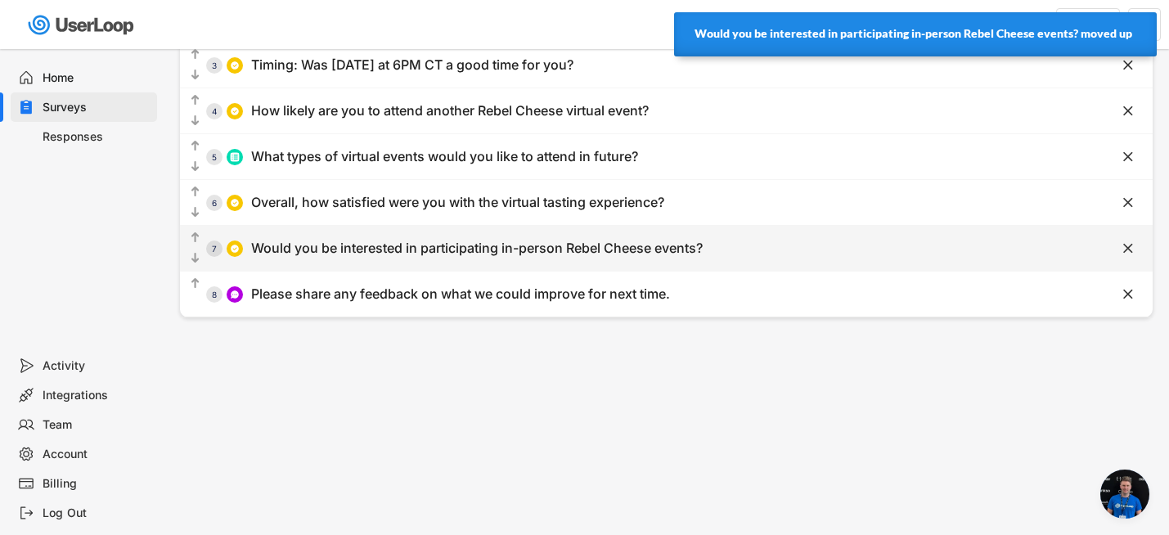
drag, startPoint x: 194, startPoint y: 283, endPoint x: 201, endPoint y: 246, distance: 37.5
click at [201, 246] on div " 1 Which parts of the event did you enjoy most? (Select all that apply)    …" at bounding box center [666, 134] width 972 height 366
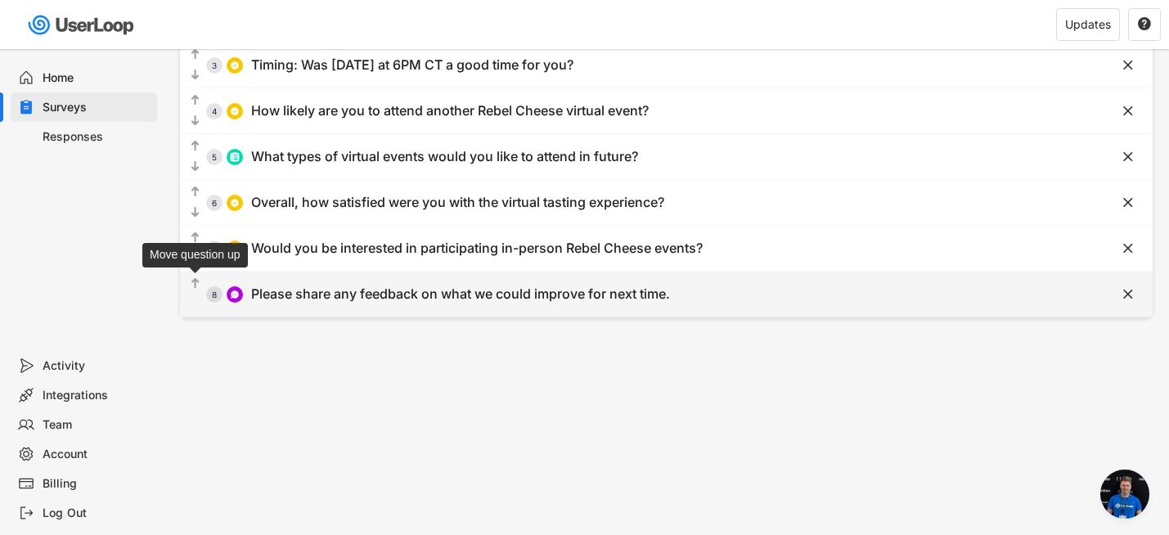
click at [196, 281] on text "" at bounding box center [195, 283] width 8 height 14
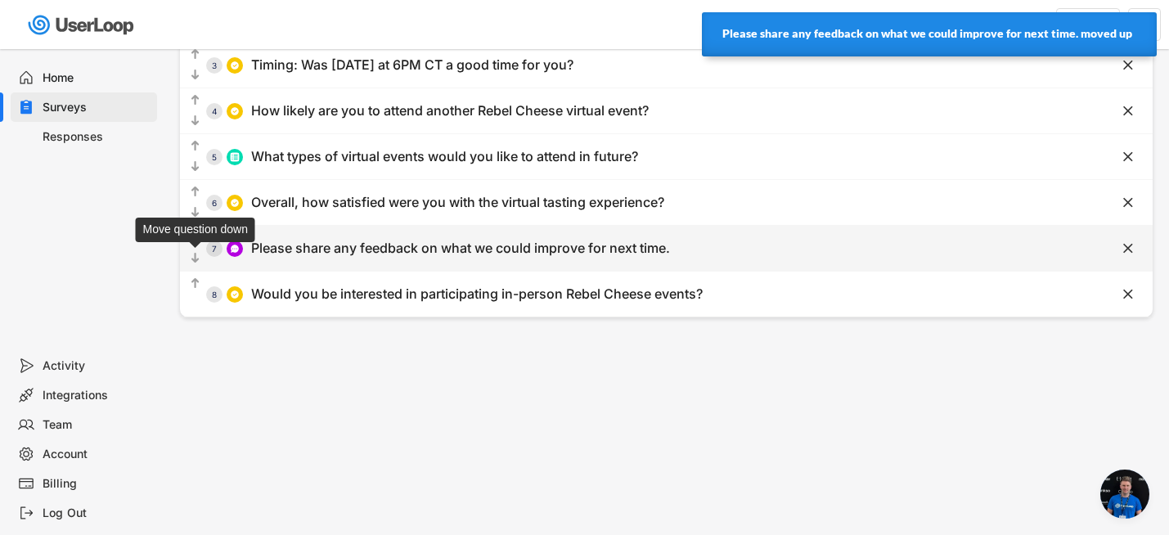
click at [195, 258] on text "" at bounding box center [195, 258] width 8 height 14
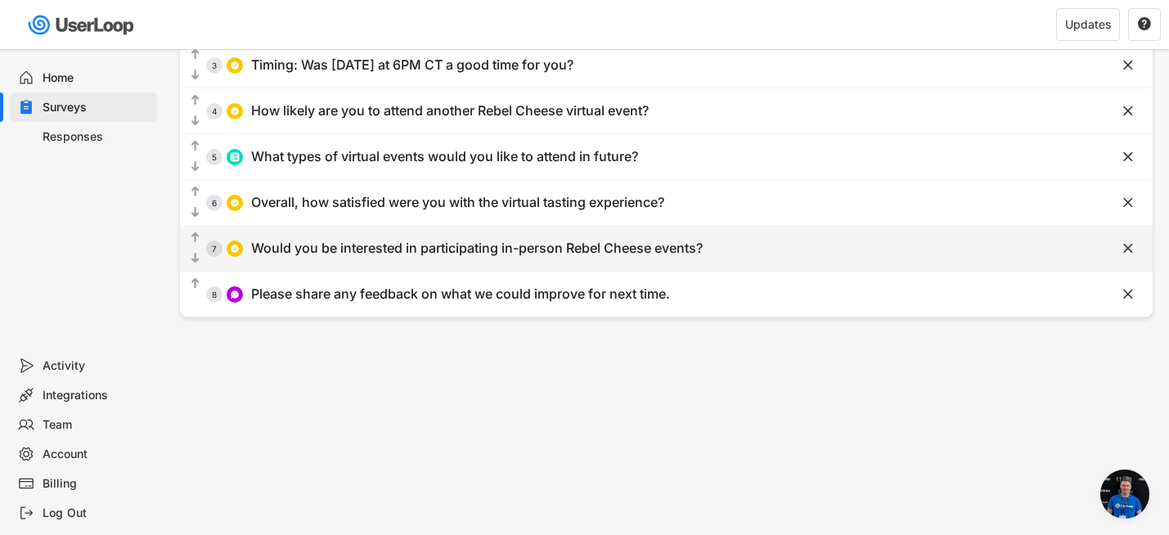
click at [528, 254] on div "Would you be interested in participating in-person Rebel Cheese events?" at bounding box center [476, 248] width 451 height 17
type input "Would you be interested in participating in-person Rebel Cheese events?"
type input "Yes"
type input "No"
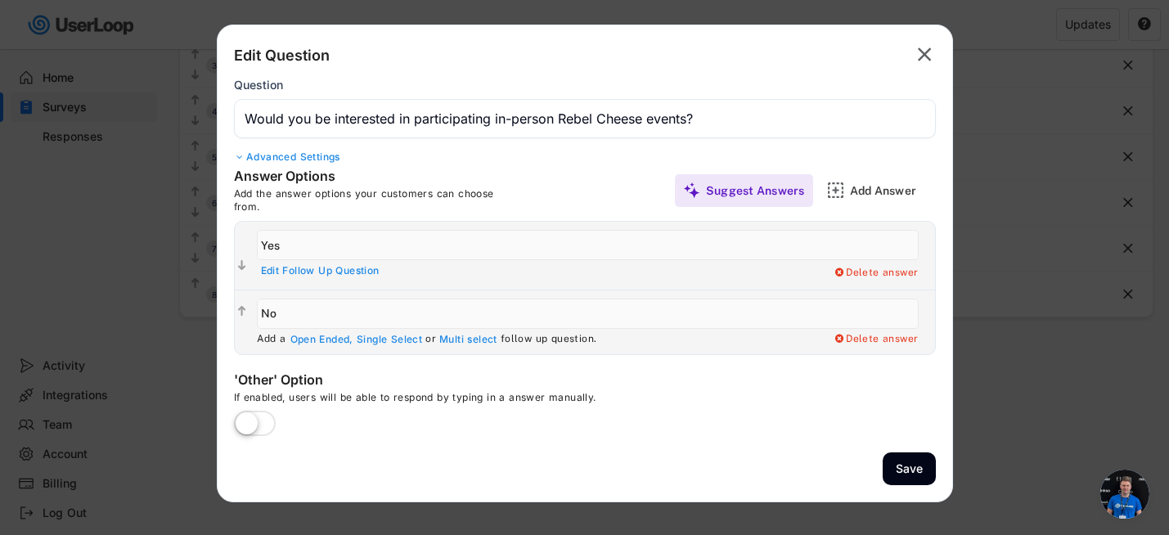
click at [409, 123] on input "input" at bounding box center [585, 118] width 702 height 39
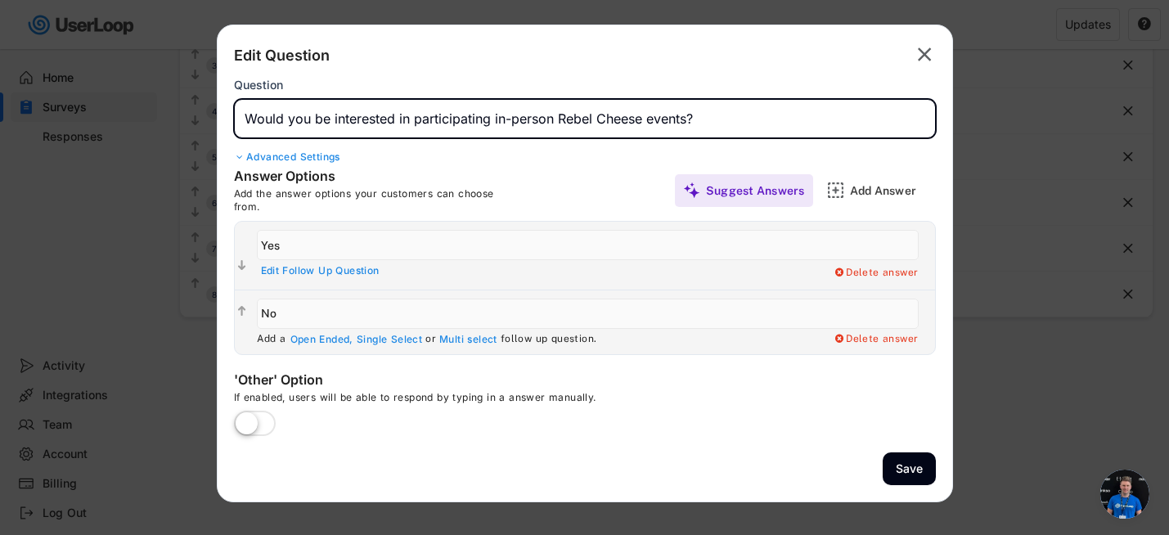
click at [495, 123] on input "input" at bounding box center [585, 118] width 702 height 39
click at [725, 121] on input "input" at bounding box center [585, 118] width 702 height 39
click at [360, 272] on div "Edit Follow Up Question" at bounding box center [322, 270] width 122 height 13
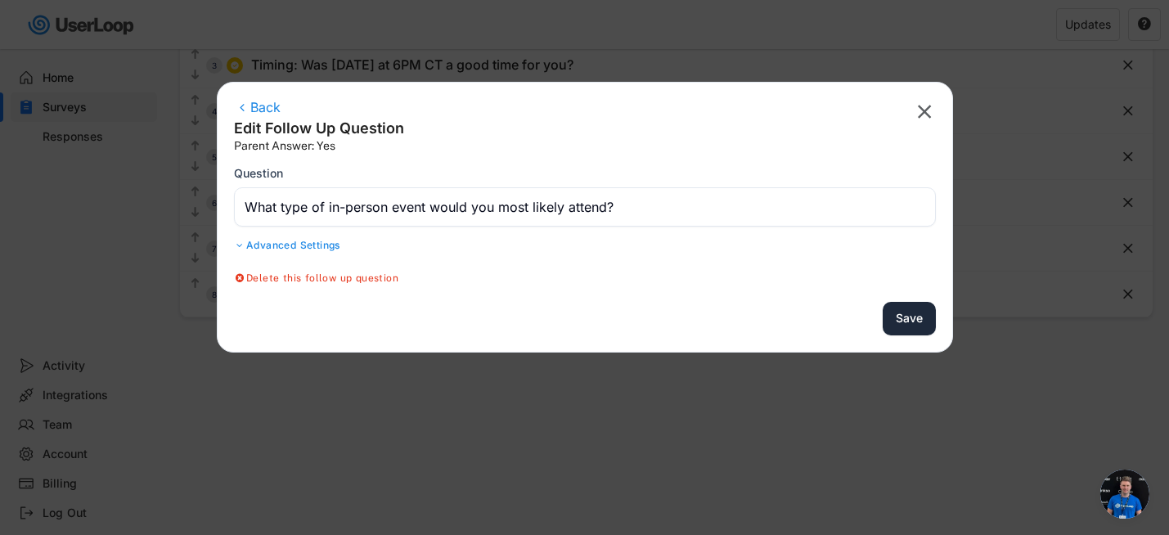
click at [913, 318] on button "Save" at bounding box center [908, 319] width 53 height 34
type input "Would you be interested in participating in an in-person Rebel Cheese event?"
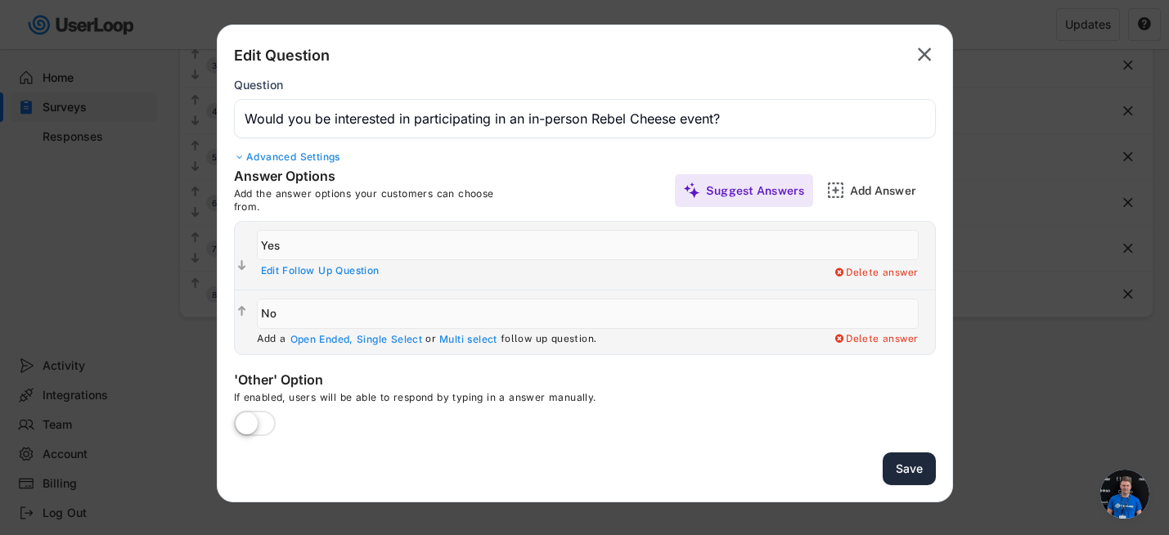
click at [905, 469] on button "Save" at bounding box center [908, 469] width 53 height 34
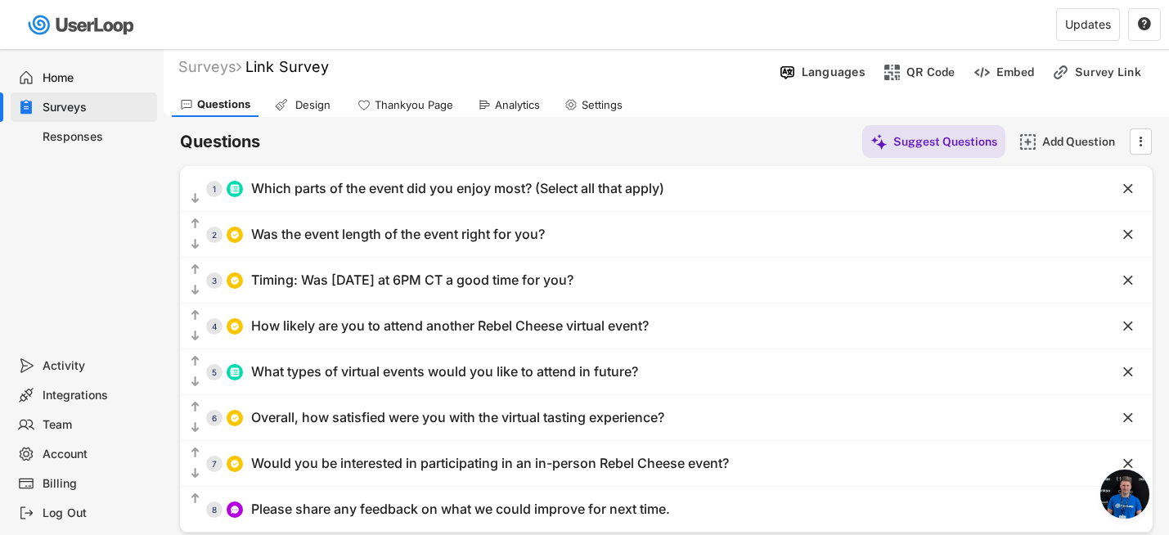
scroll to position [0, 0]
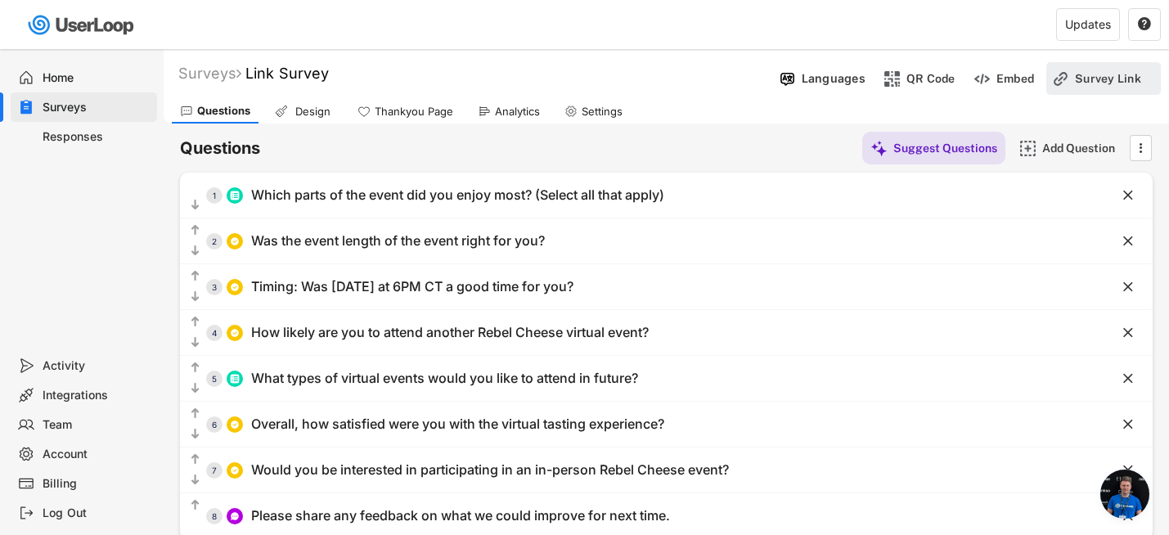
click at [1098, 79] on div "Survey Link" at bounding box center [1116, 78] width 82 height 15
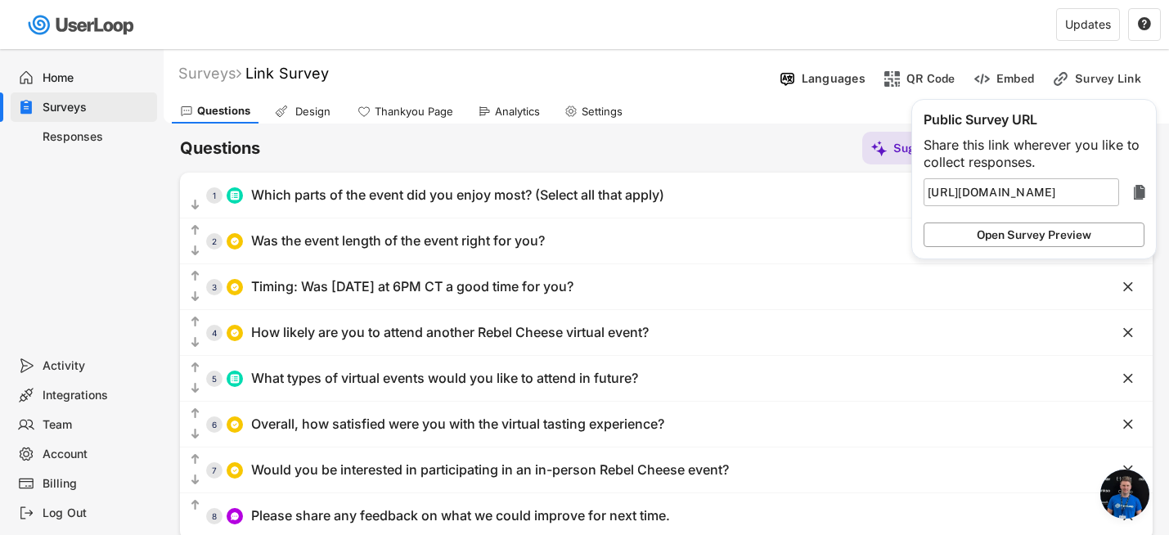
click at [1028, 236] on button "Open Survey Preview" at bounding box center [1033, 234] width 221 height 25
click at [1141, 191] on text "" at bounding box center [1139, 192] width 11 height 20
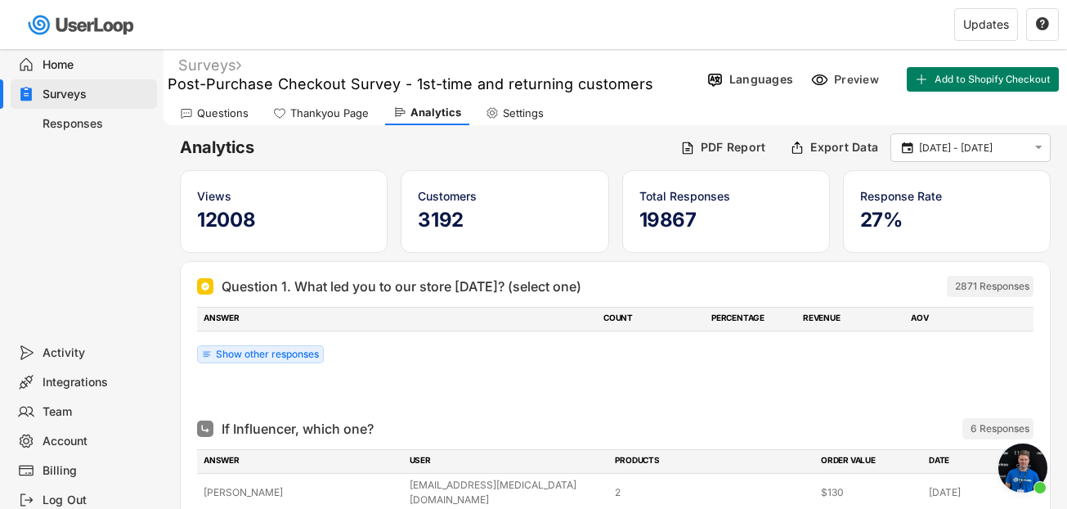
scroll to position [8480, 0]
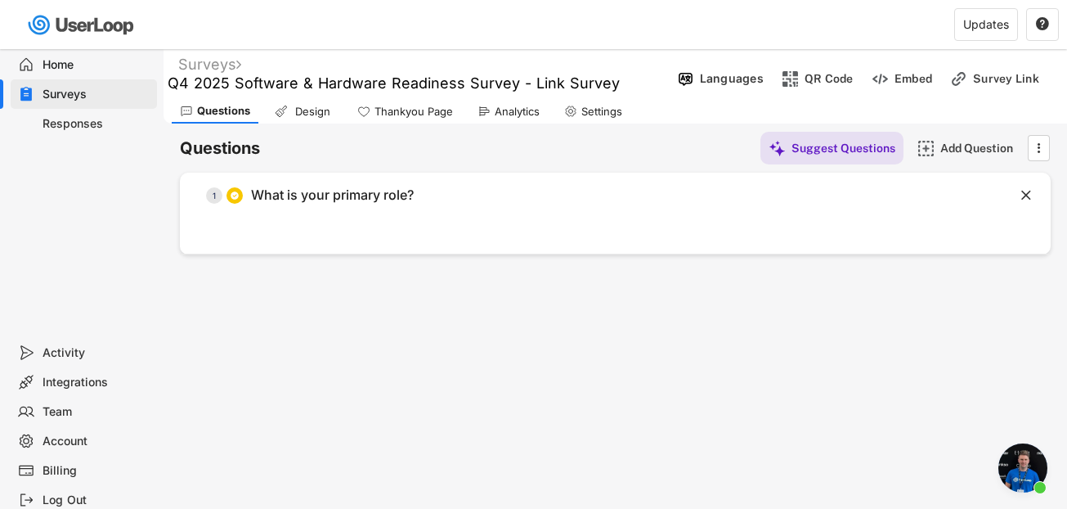
scroll to position [8480, 0]
